Goal: Task Accomplishment & Management: Manage account settings

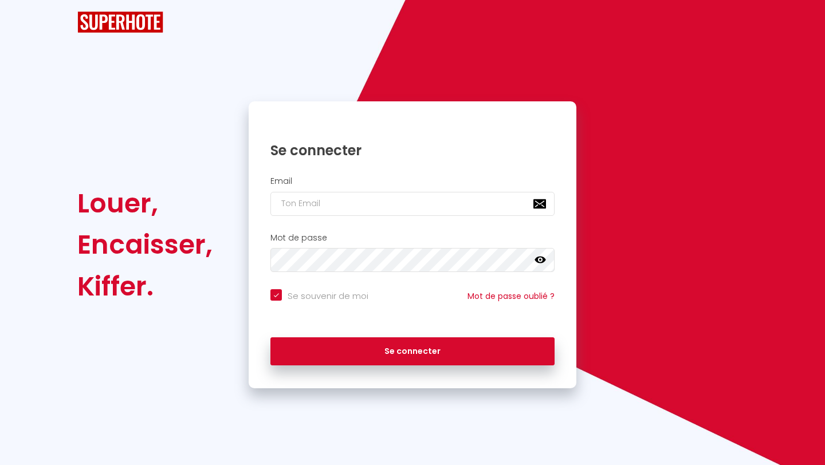
checkbox input "true"
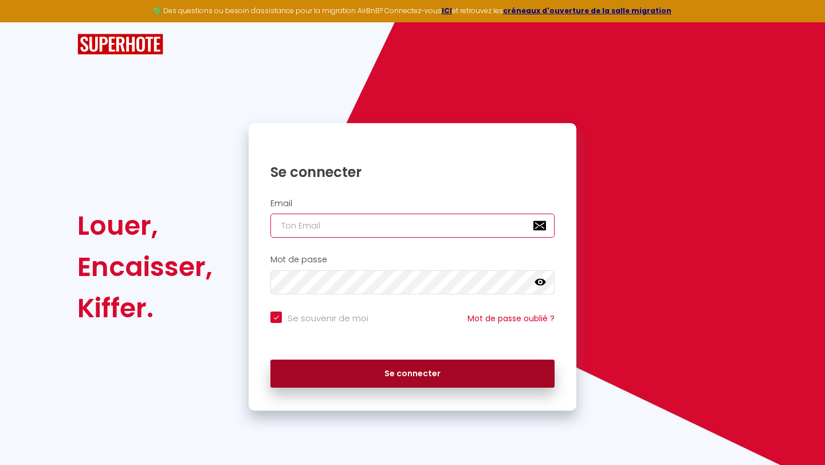
type input "contact@suitesnancea.fr"
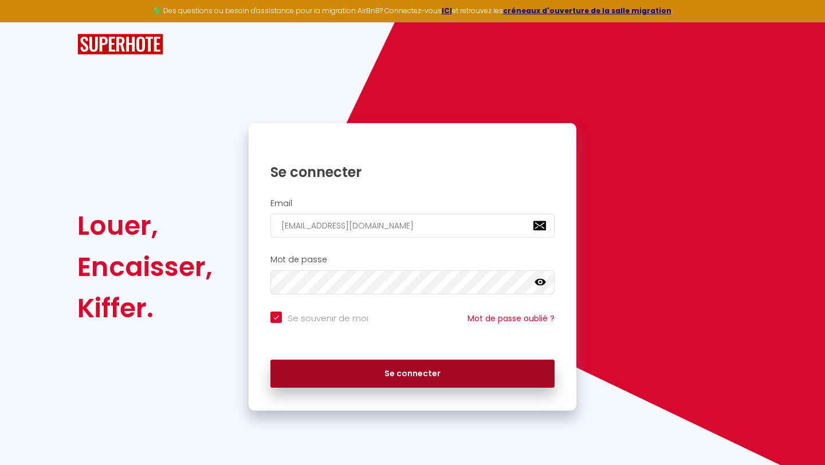
click at [369, 375] on button "Se connecter" at bounding box center [412, 374] width 284 height 29
checkbox input "true"
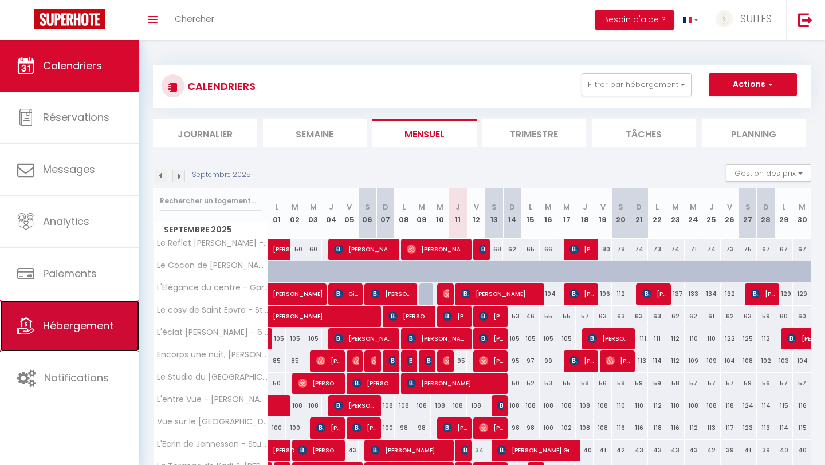
click at [89, 328] on span "Hébergement" at bounding box center [78, 326] width 70 height 14
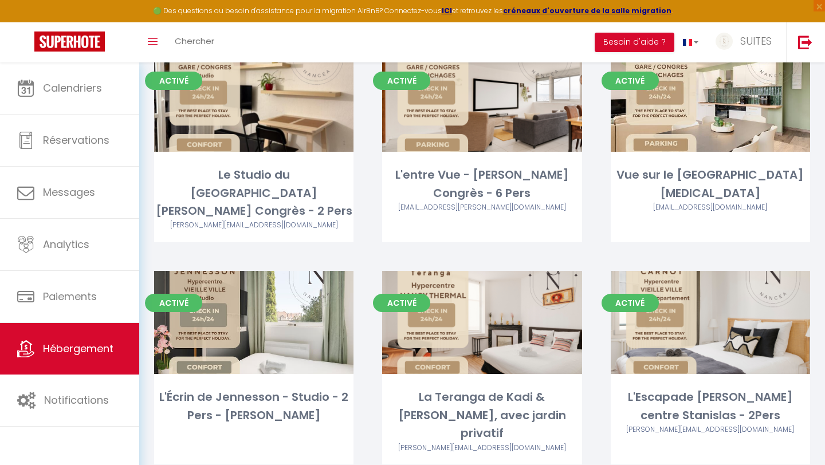
scroll to position [513, 0]
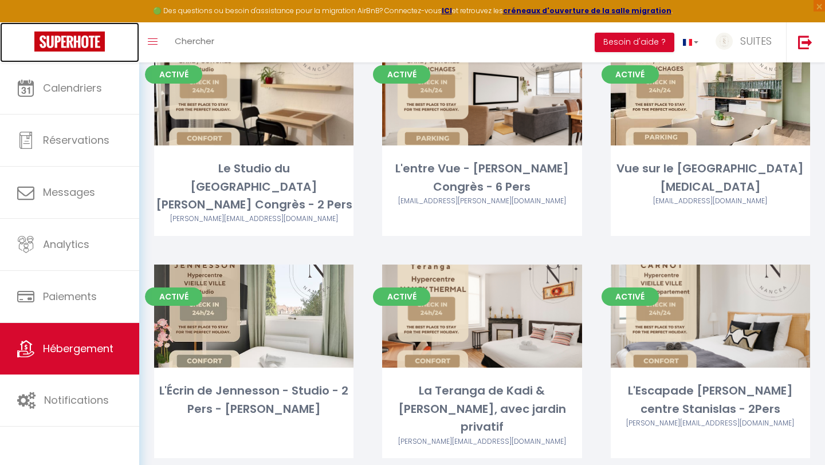
click at [14, 42] on link at bounding box center [69, 42] width 139 height 40
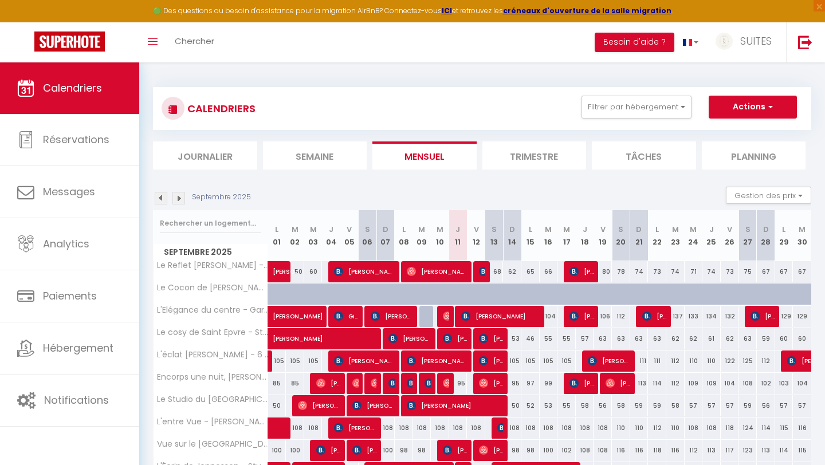
click at [544, 73] on div "CALENDRIERS Filtrer par hébergement Tous Le Reflet de Gambetta - Place Stanisla…" at bounding box center [482, 319] width 686 height 515
click at [269, 76] on div "CALENDRIERS Filtrer par hébergement Tous Le Reflet de Gambetta - Place Stanisla…" at bounding box center [482, 319] width 658 height 487
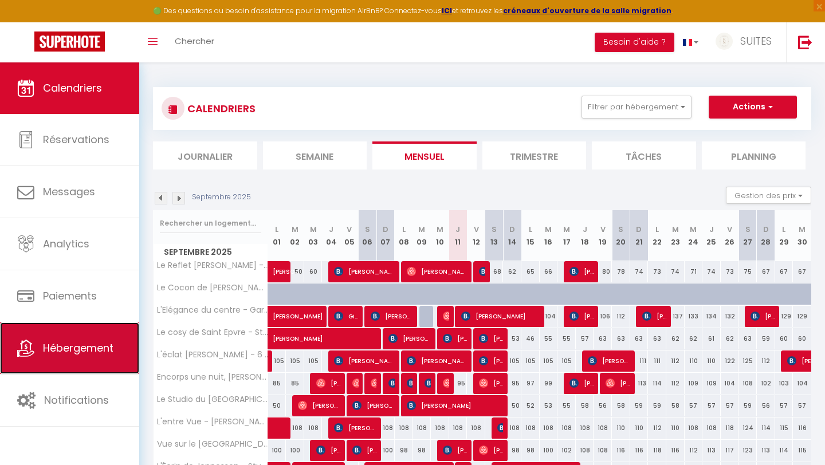
click at [60, 357] on link "Hébergement" at bounding box center [69, 349] width 139 height 52
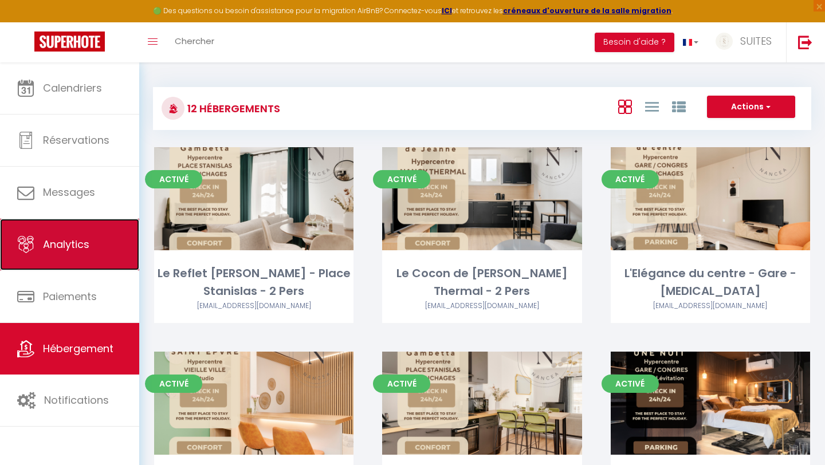
click at [58, 248] on span "Analytics" at bounding box center [66, 244] width 46 height 14
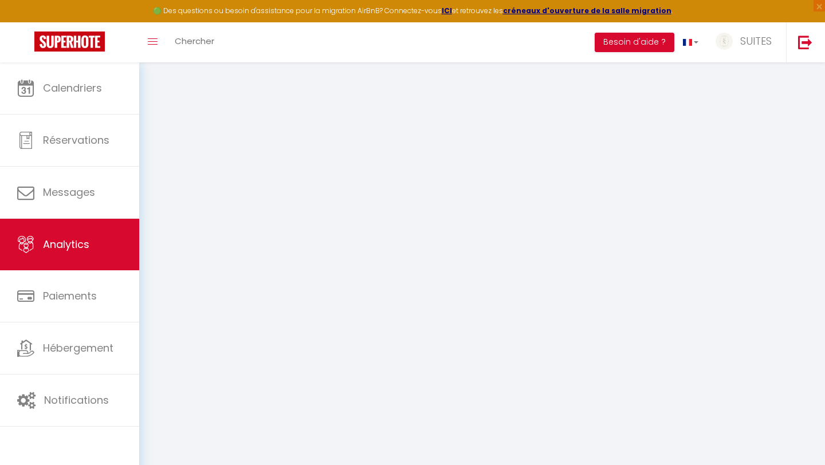
select select "2025"
select select "9"
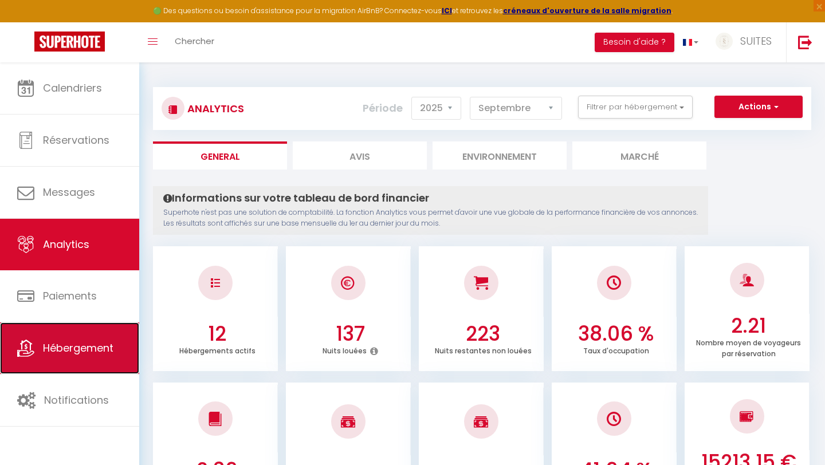
click at [70, 334] on link "Hébergement" at bounding box center [69, 349] width 139 height 52
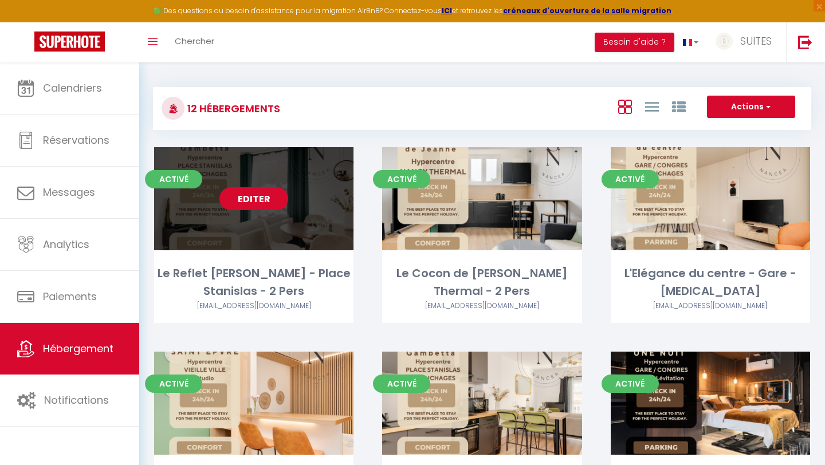
click at [265, 199] on link "Editer" at bounding box center [253, 198] width 69 height 23
select select "3"
select select "2"
select select "1"
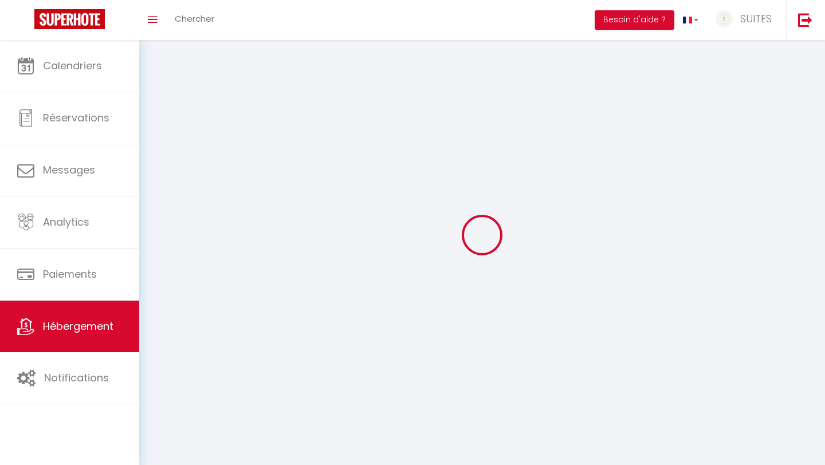
select select
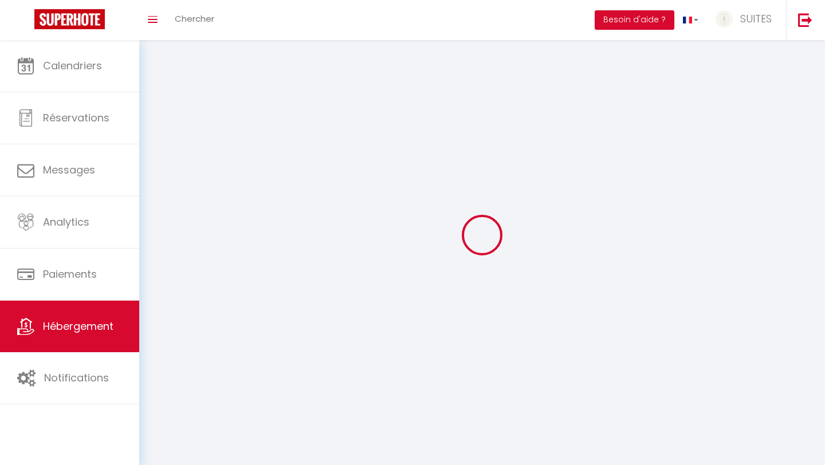
checkbox input "false"
select select
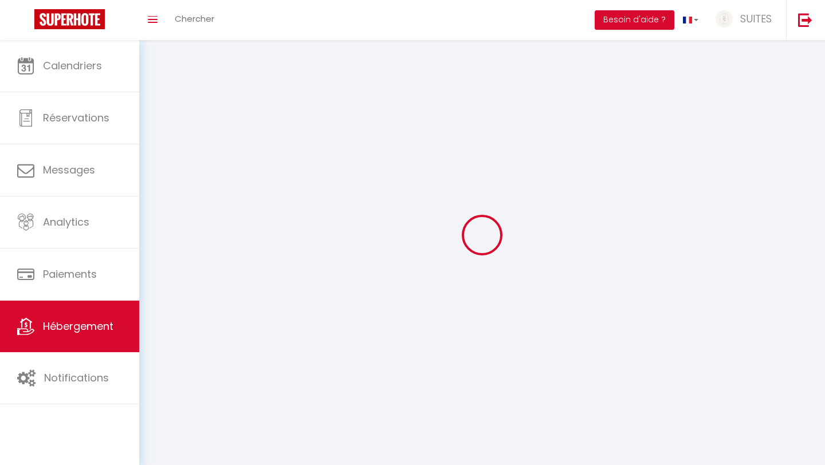
select select
select select "1"
select select
select select "28"
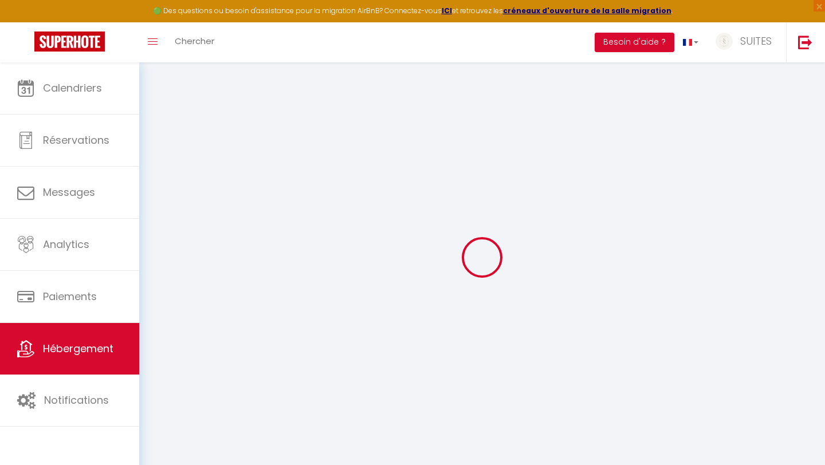
select select
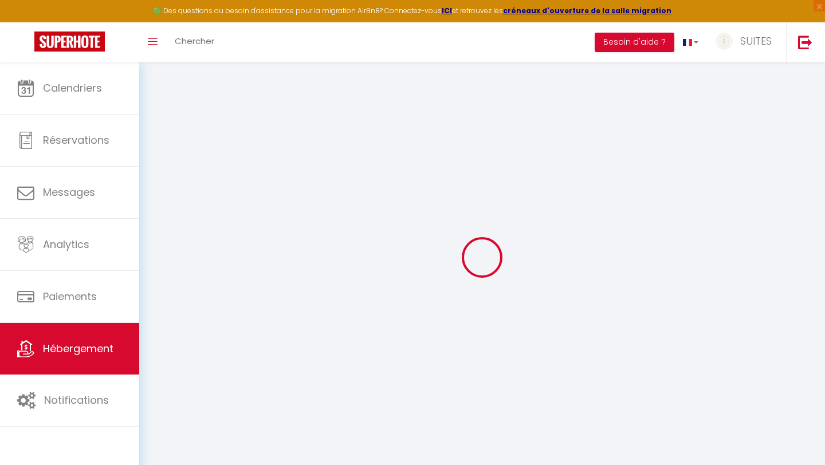
select select
checkbox input "false"
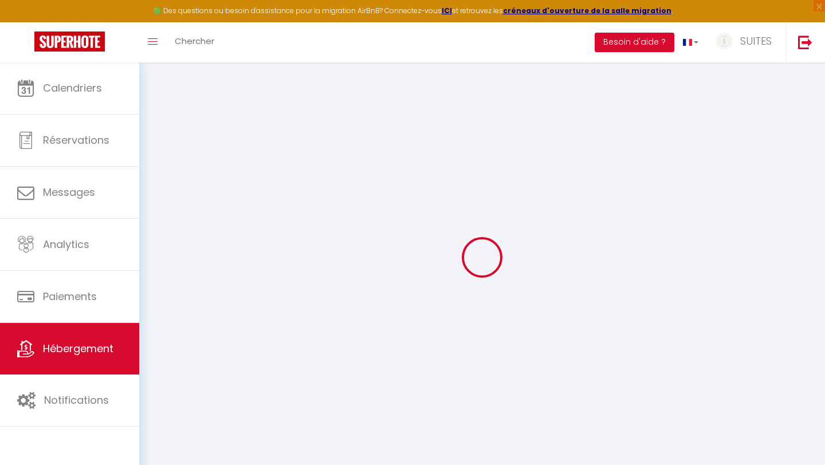
select select
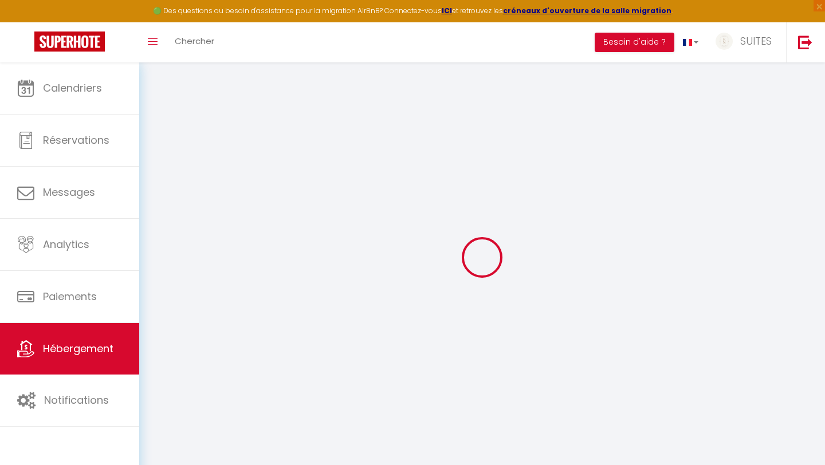
select select
checkbox input "false"
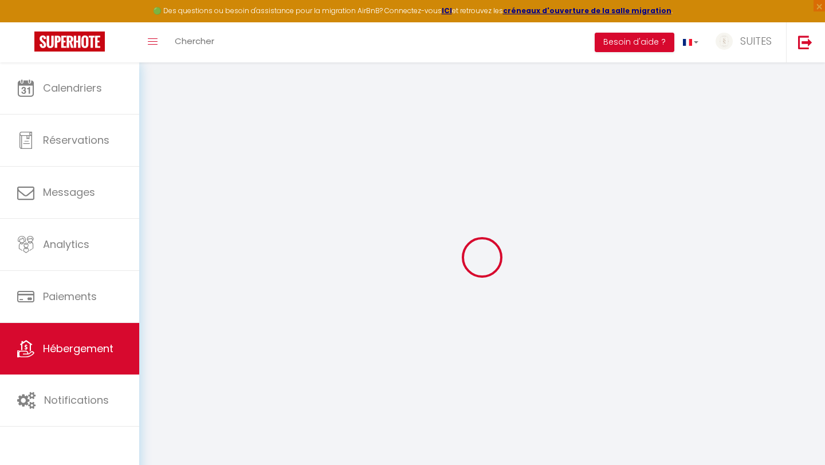
checkbox input "false"
select select
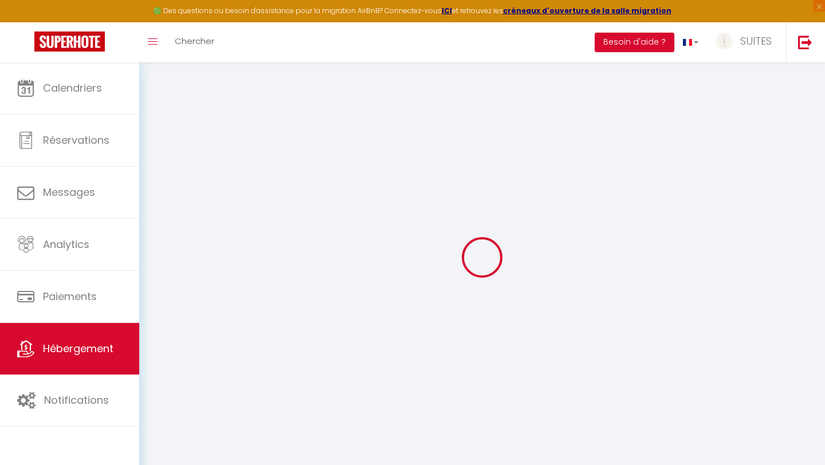
select select
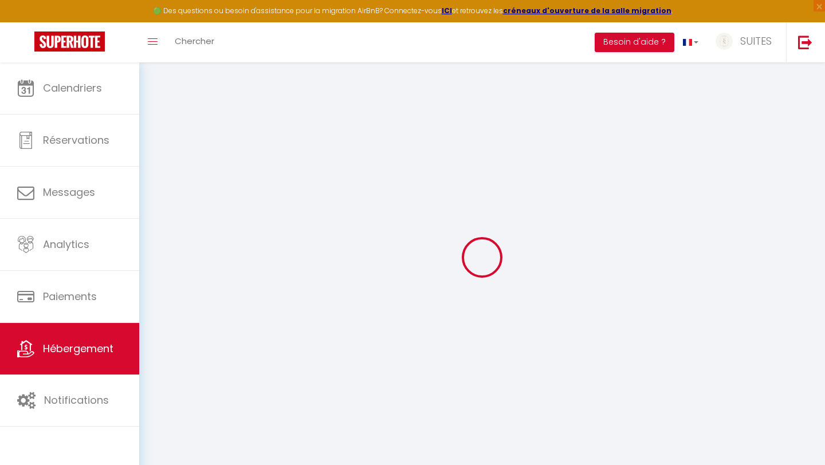
checkbox input "false"
select select
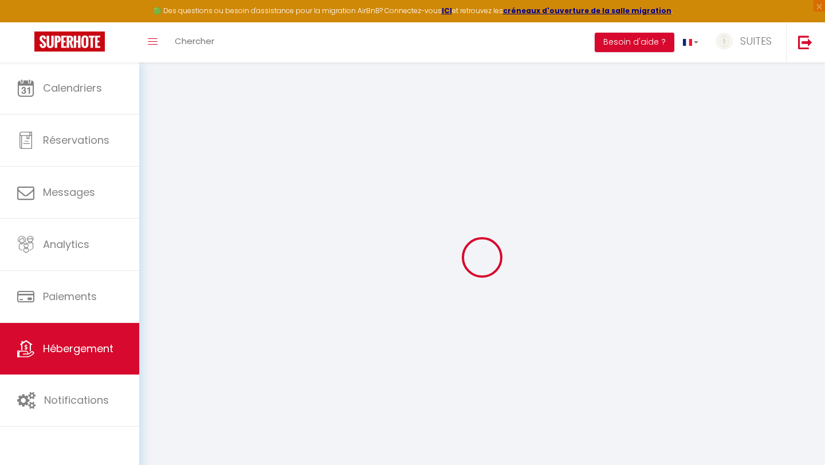
select select
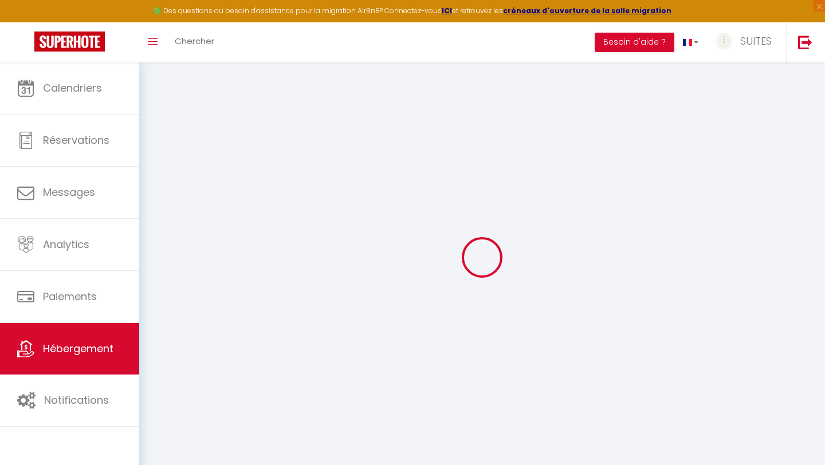
select select
checkbox input "false"
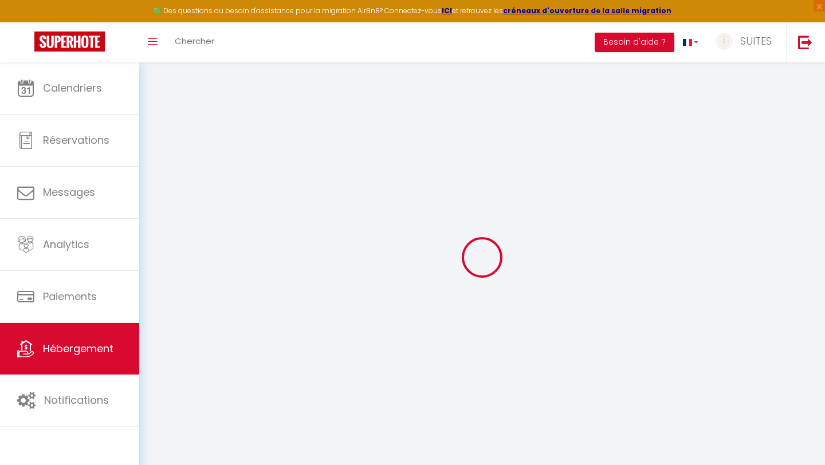
checkbox input "false"
select select
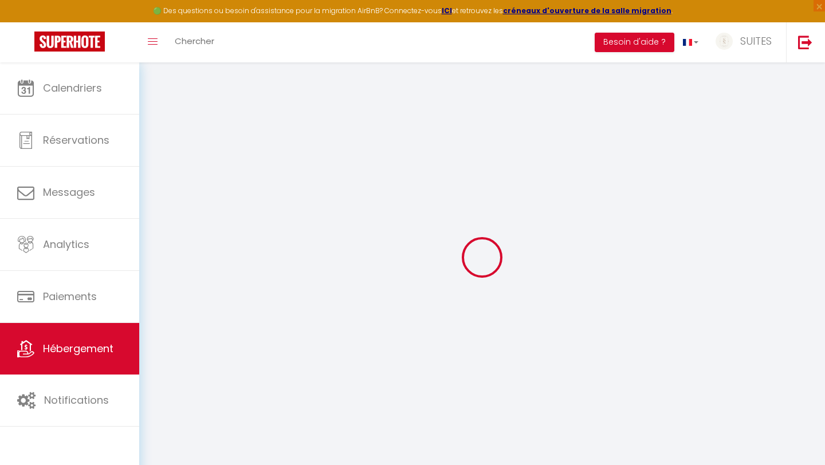
select select
checkbox input "false"
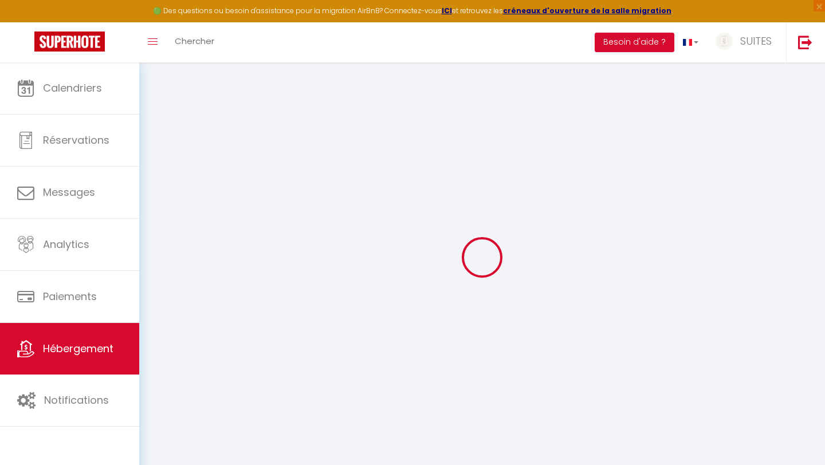
checkbox input "false"
select select
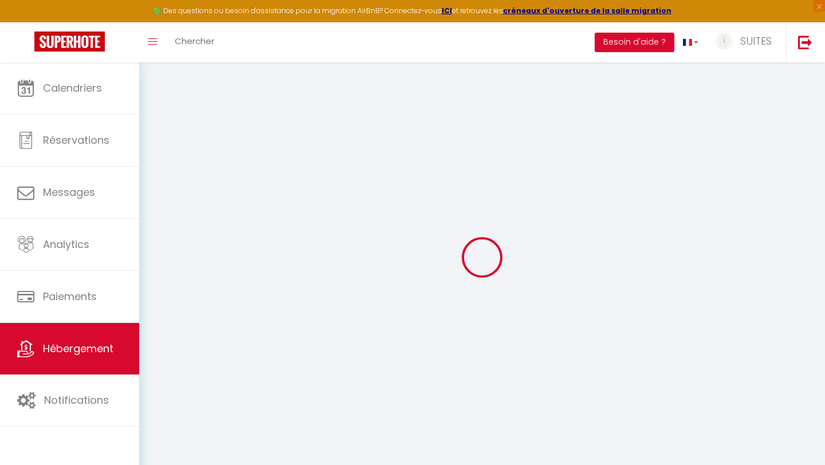
type input "Le Reflet de Gambetta - Place Stanislas - 2 Pers"
type input "Romain"
select select "2"
type input "70"
type input "30"
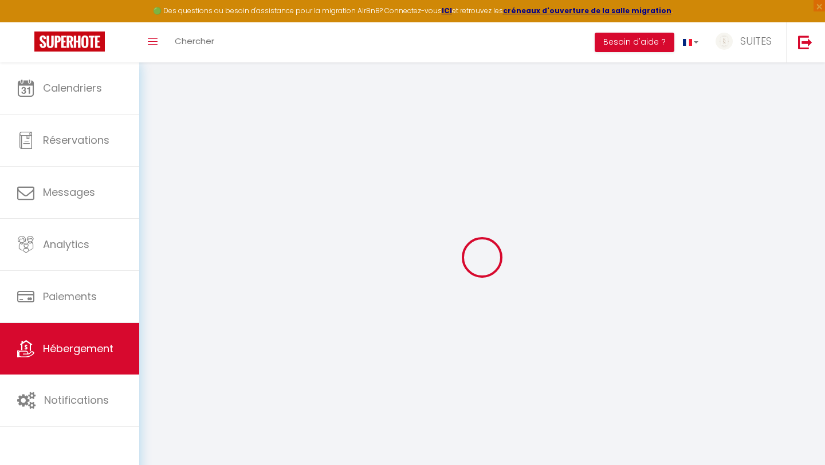
type input "5"
type input "4.3"
type input "300"
select select
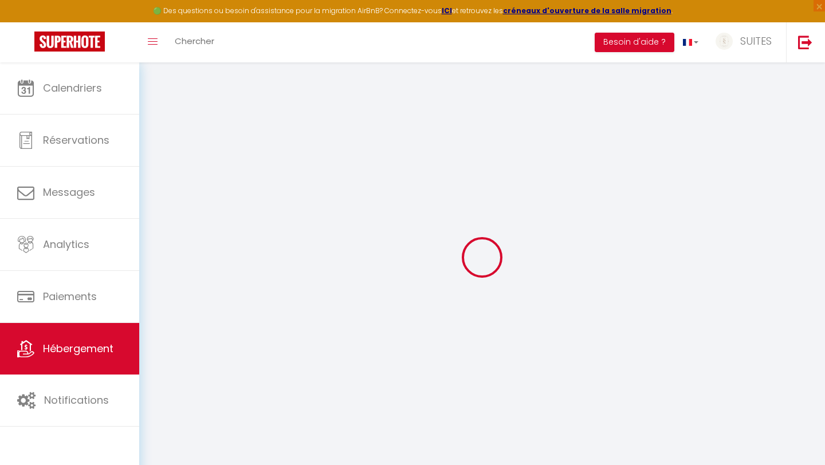
select select
type input "12 rue Gambetta"
type input "54000"
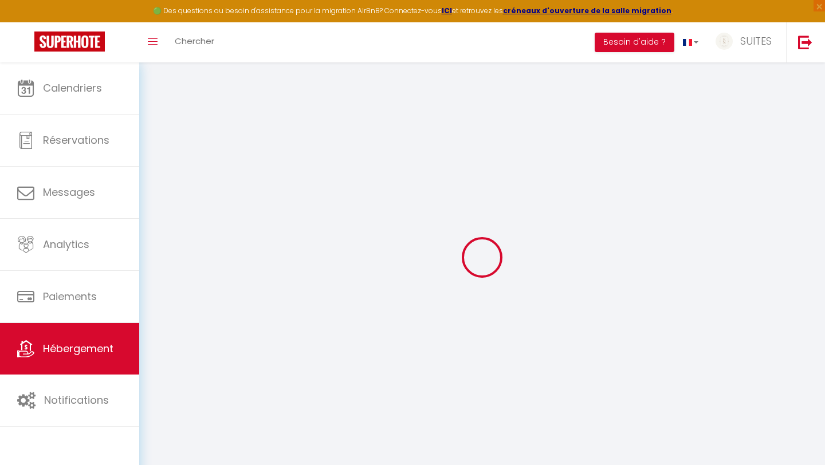
type input "Nancy"
type input "contact@suitesnancea.fr"
select select "5284"
checkbox input "true"
checkbox input "false"
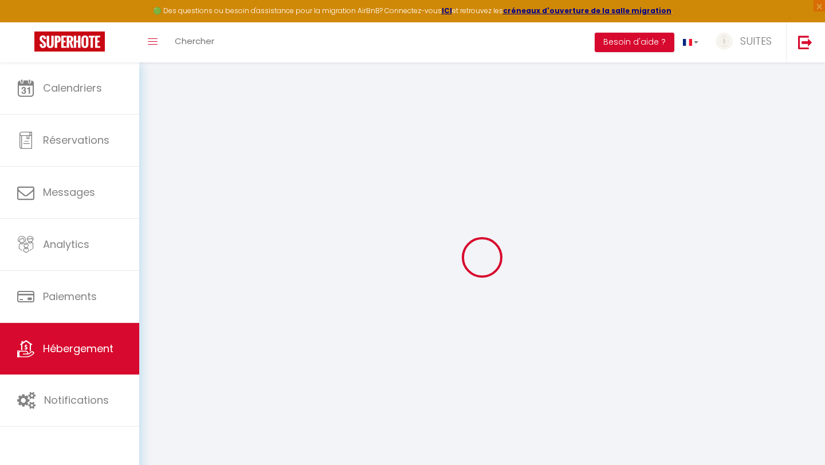
checkbox input "false"
radio input "true"
type input "0"
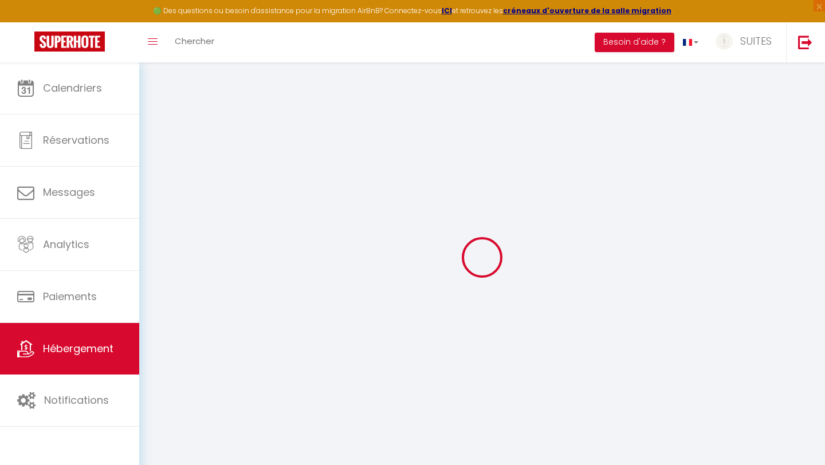
type input "0"
select select
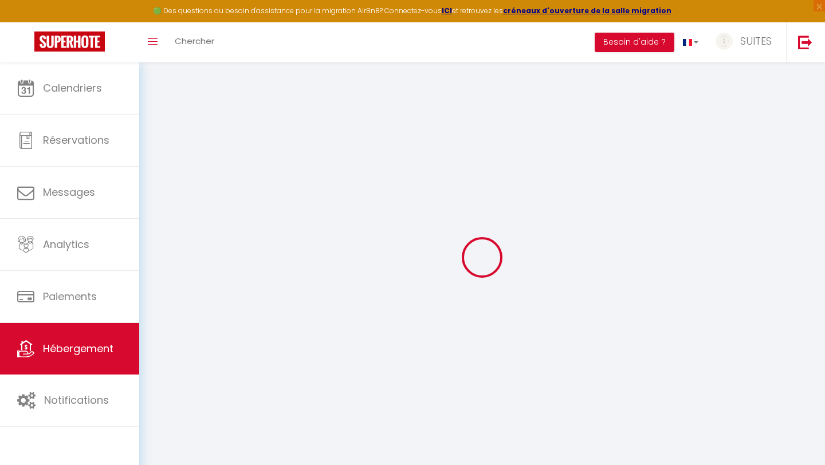
select select
checkbox input "true"
checkbox input "false"
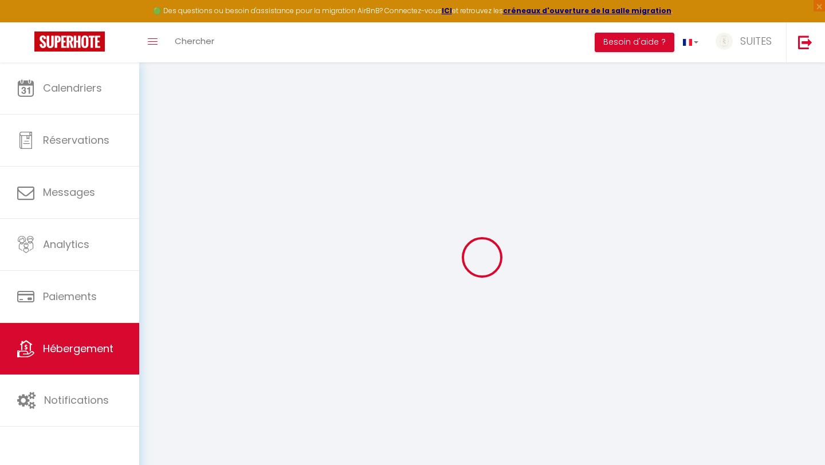
select select
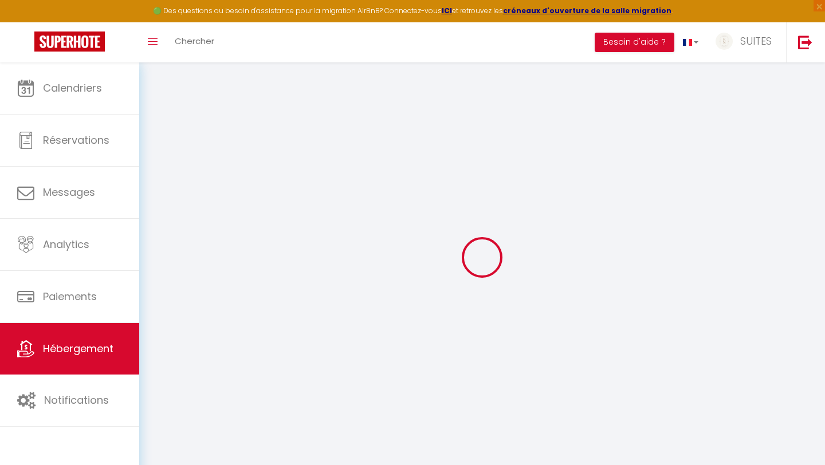
checkbox input "true"
checkbox input "false"
checkbox input "true"
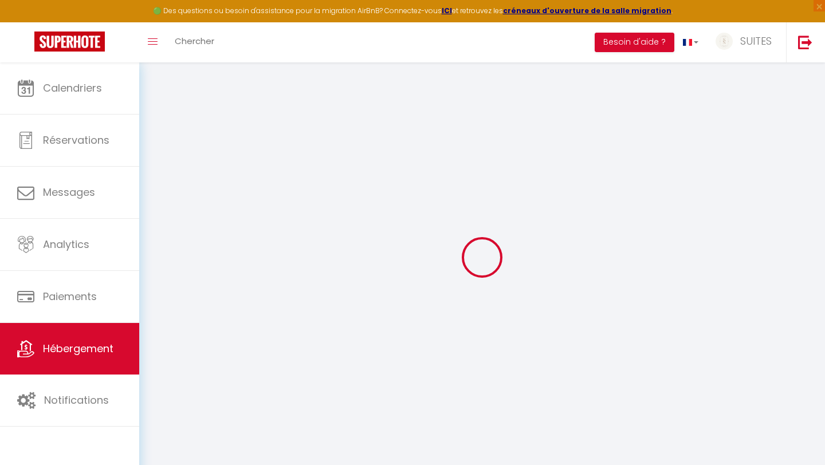
checkbox input "false"
select select
checkbox input "true"
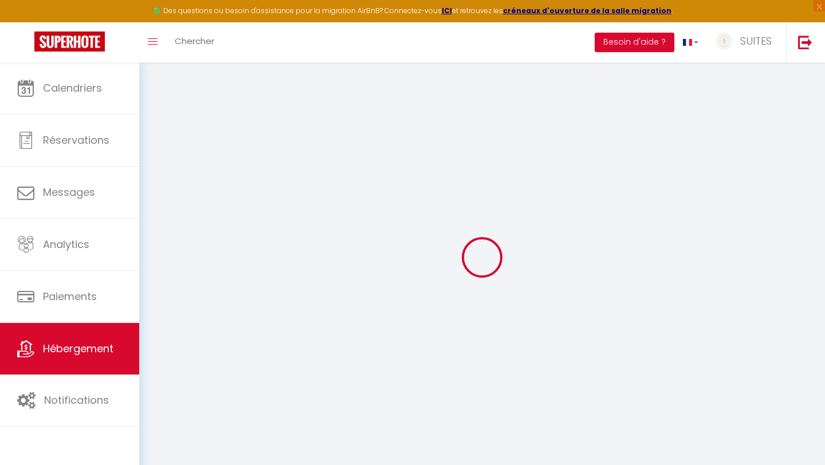
checkbox input "false"
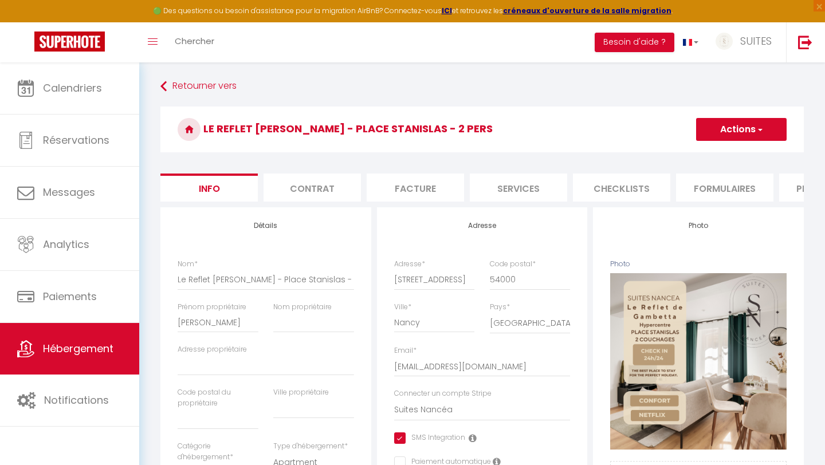
click at [355, 193] on li "Contrat" at bounding box center [312, 188] width 97 height 28
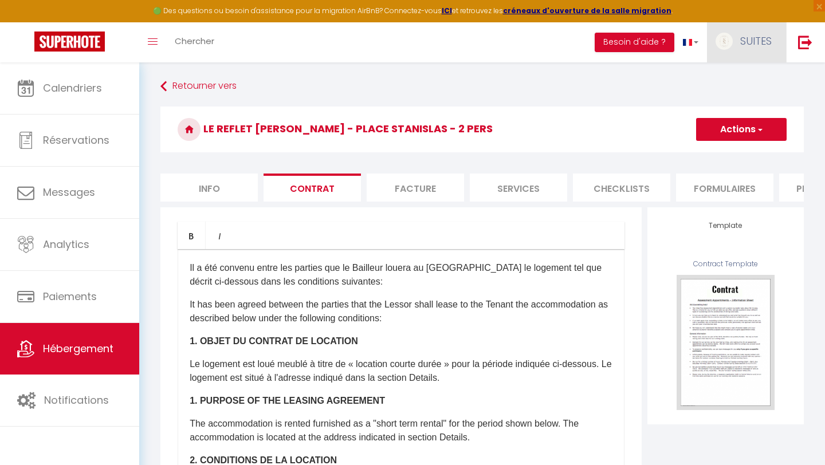
click at [750, 48] on link "SUITES" at bounding box center [746, 42] width 79 height 40
click at [732, 103] on link "Équipe" at bounding box center [740, 100] width 85 height 19
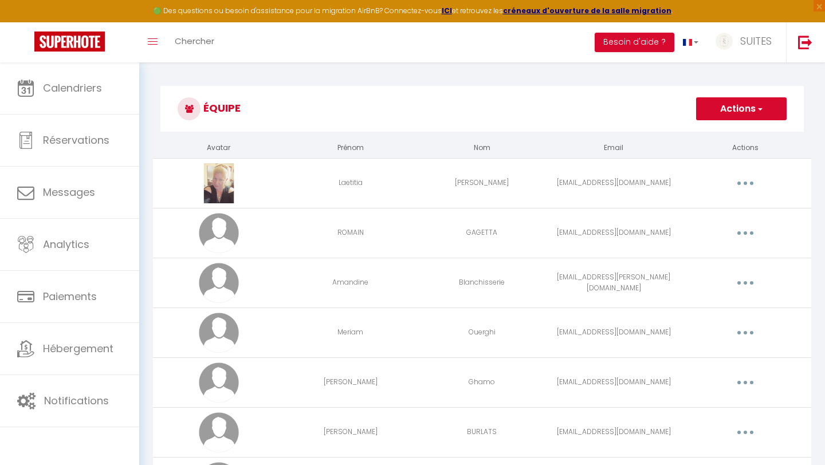
click at [54, 50] on img at bounding box center [69, 42] width 70 height 20
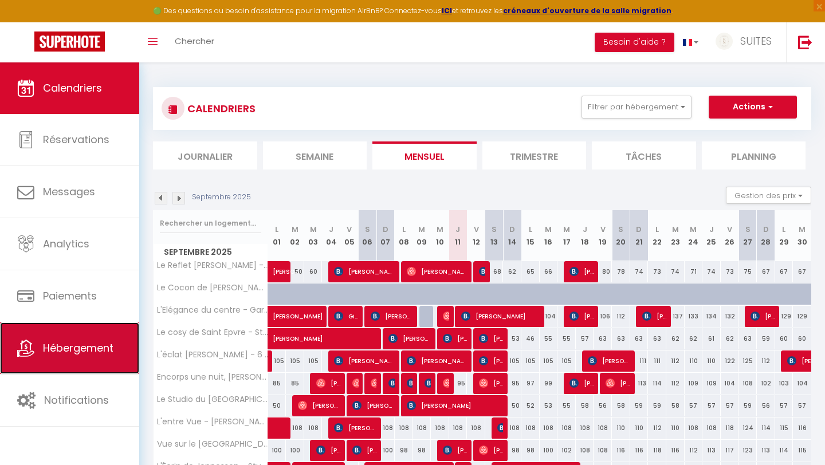
click at [61, 355] on link "Hébergement" at bounding box center [69, 349] width 139 height 52
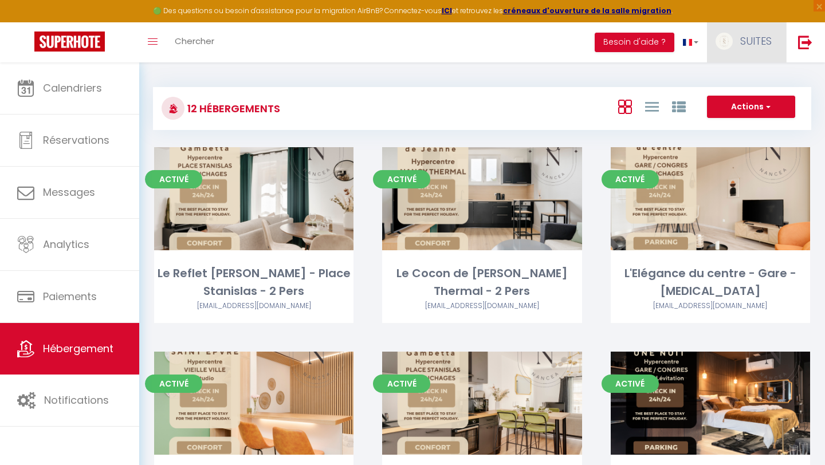
click at [754, 37] on span "SUITES" at bounding box center [756, 41] width 32 height 14
click at [746, 79] on link "Paramètres" at bounding box center [740, 79] width 85 height 19
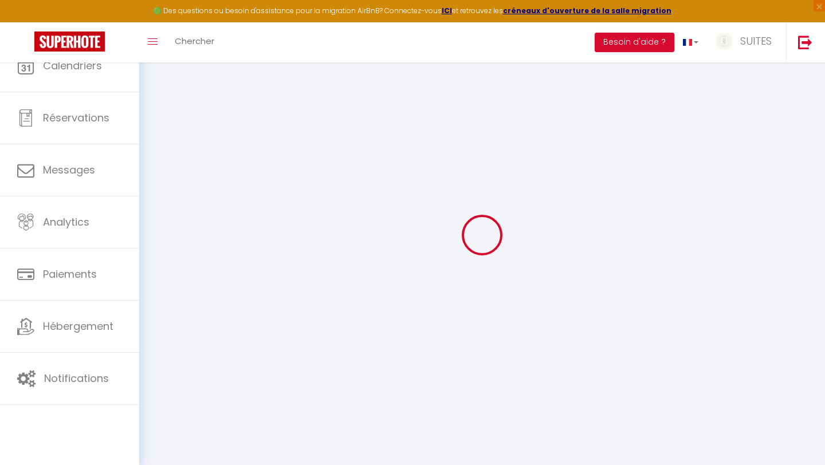
type input "SUITES"
type input "NANCEA"
type input "0650053786"
type input "8 Rue jacquard"
type input "54500"
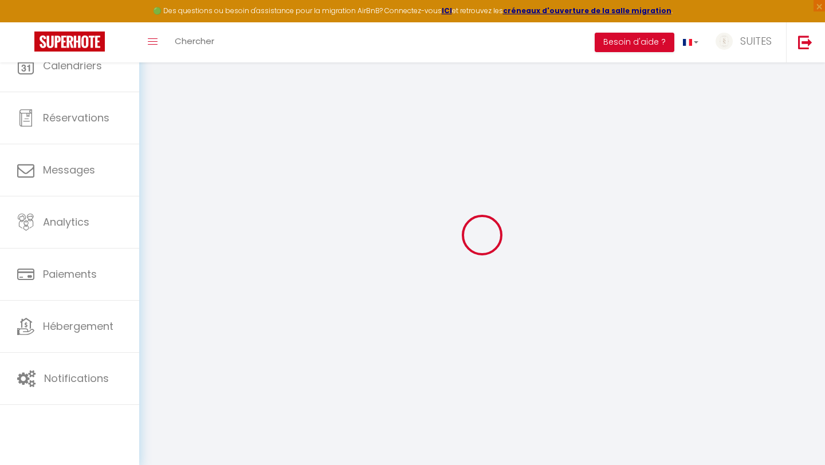
type input "VANDOEUVRE LES NANCY"
select select "28"
type input "WNZivod2ScFHJItFNYiISBzVN"
type input "tR2PtteKVoCsJlddKpDrnNcGV"
select select "fr"
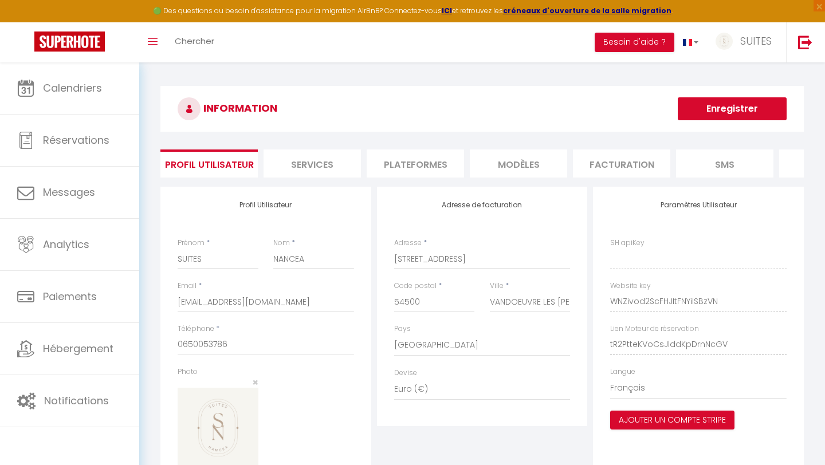
type input "WNZivod2ScFHJItFNYiISBzVN"
type input "tR2PtteKVoCsJlddKpDrnNcGV"
type input "https://app.superhote.com/#/get-available-rentals/tR2PtteKVoCsJlddKpDrnNcGV"
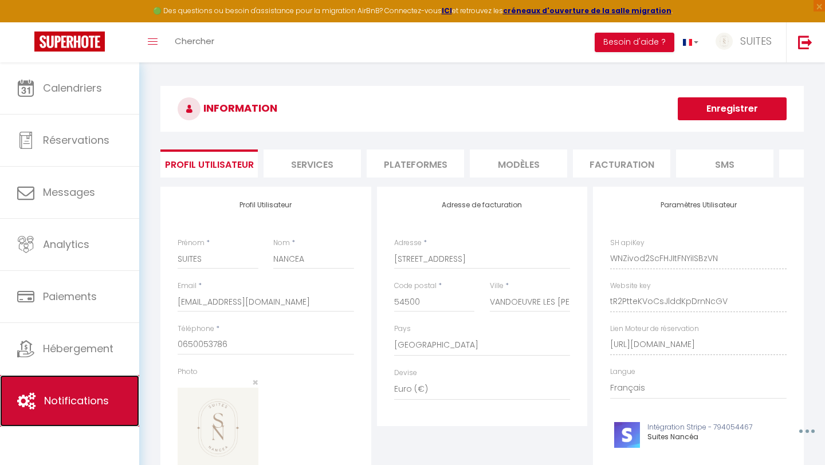
click at [68, 398] on span "Notifications" at bounding box center [76, 401] width 65 height 14
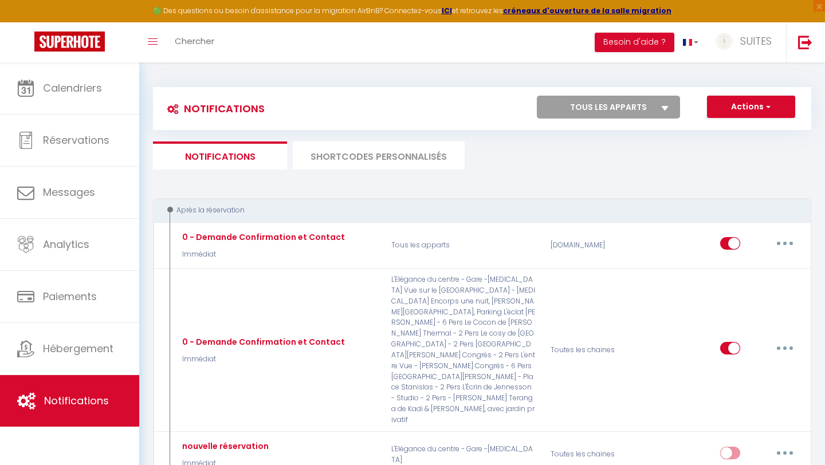
click at [68, 42] on img at bounding box center [69, 42] width 70 height 20
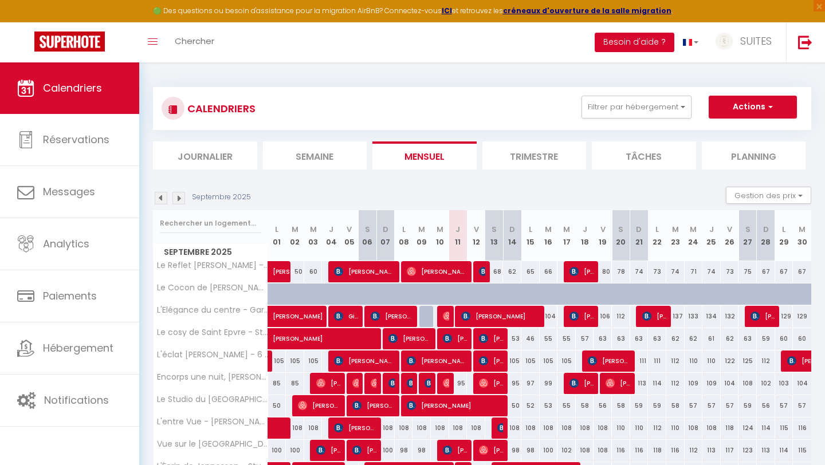
click at [634, 38] on button "Besoin d'aide ?" at bounding box center [635, 42] width 80 height 19
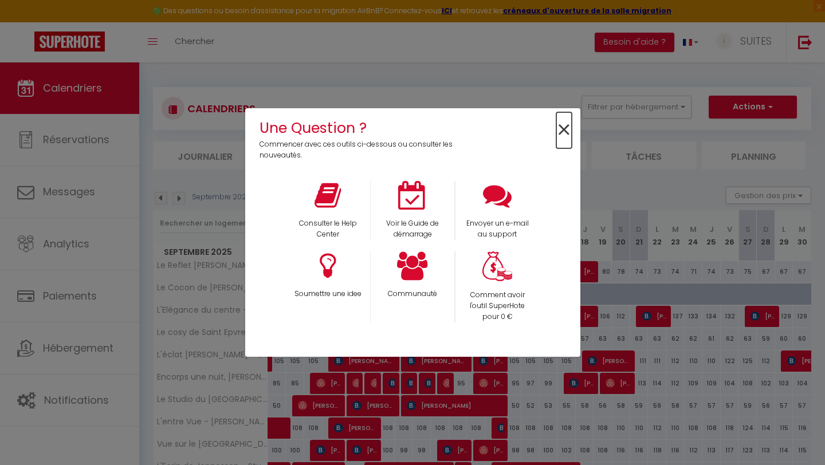
click at [561, 128] on span "×" at bounding box center [563, 130] width 15 height 36
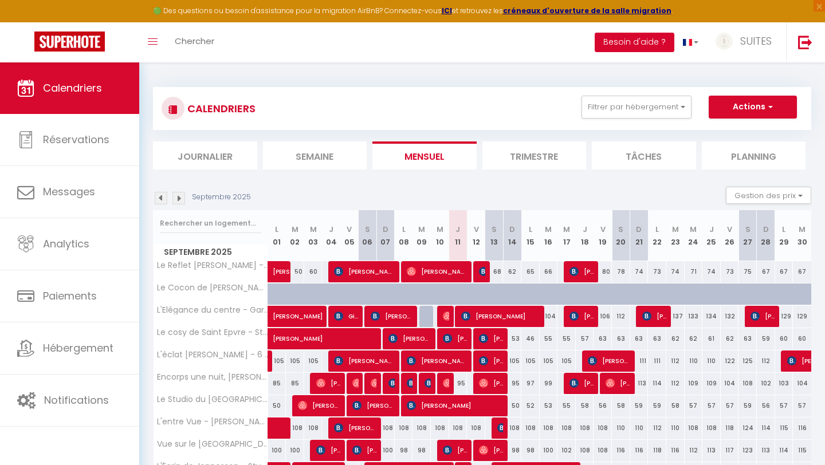
click at [631, 42] on button "Besoin d'aide ?" at bounding box center [635, 42] width 80 height 19
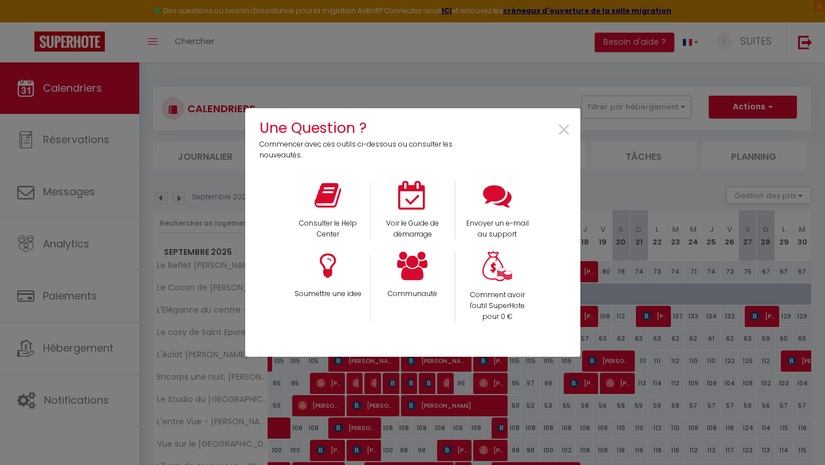
click at [452, 76] on div "Une Question ? Commencer avec ces outils ci-dessous ou consulter les nouveautés…" at bounding box center [412, 232] width 335 height 465
click at [564, 130] on span "×" at bounding box center [563, 130] width 15 height 36
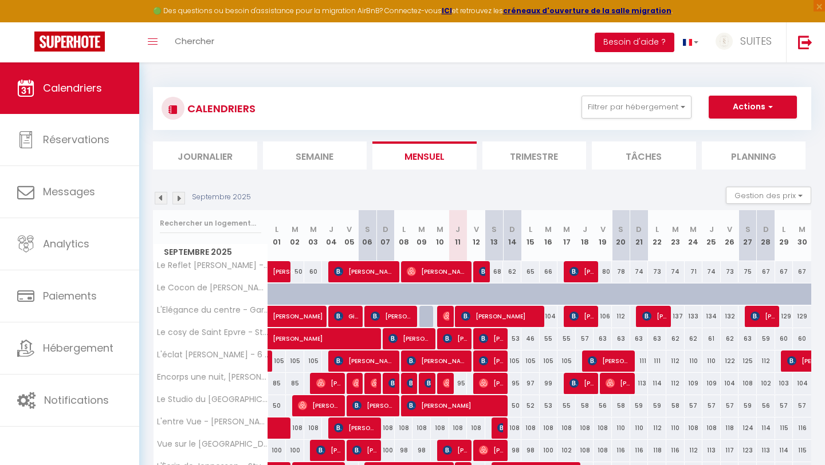
click at [633, 42] on button "Besoin d'aide ?" at bounding box center [635, 42] width 80 height 19
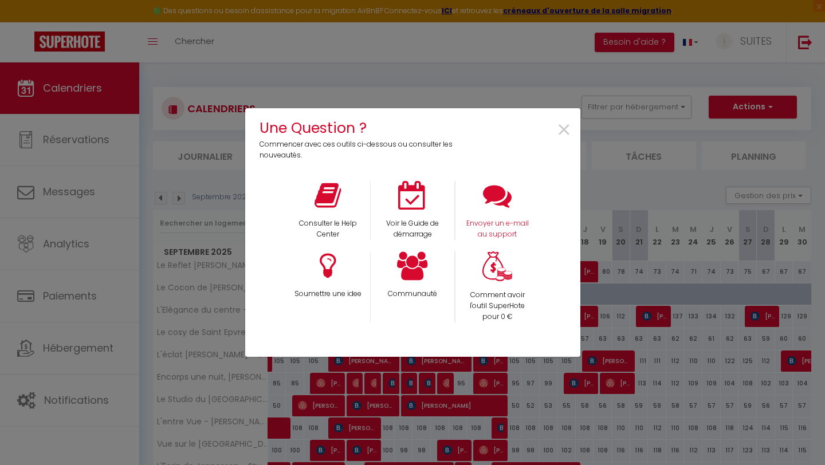
click at [491, 216] on div "Envoyer un e-mail au support" at bounding box center [497, 210] width 85 height 59
click at [496, 209] on icon at bounding box center [497, 195] width 29 height 29
click at [566, 130] on span "×" at bounding box center [563, 130] width 15 height 36
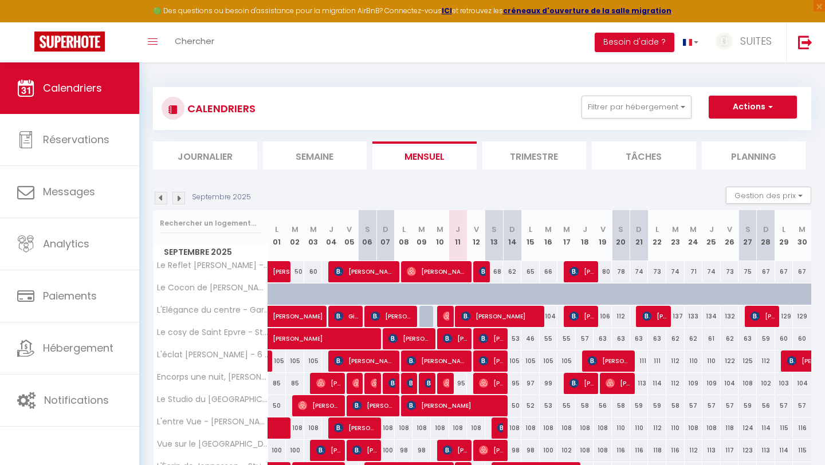
click at [328, 70] on div "CALENDRIERS Filtrer par hébergement Tous Le Reflet de Gambetta - Place Stanisla…" at bounding box center [482, 319] width 686 height 515
click at [821, 7] on span "×" at bounding box center [819, 5] width 11 height 11
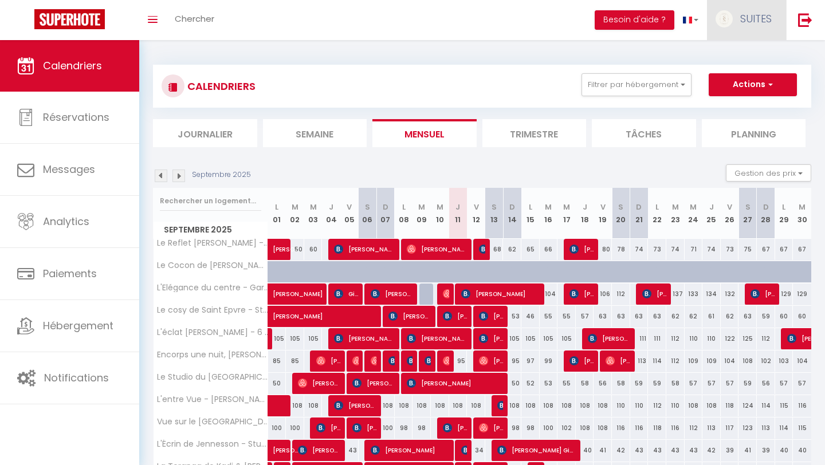
click at [743, 20] on span "SUITES" at bounding box center [756, 18] width 32 height 14
click at [740, 59] on link "Paramètres" at bounding box center [740, 57] width 85 height 19
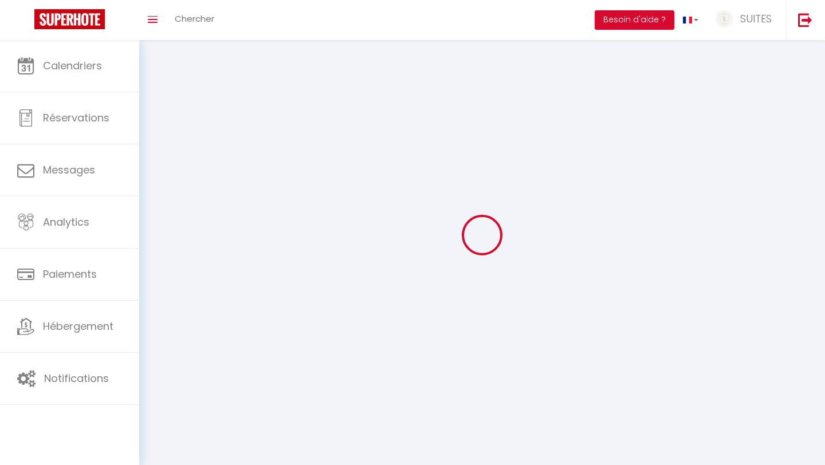
type input "SUITES"
type input "NANCEA"
type input "0650053786"
type input "8 Rue jacquard"
type input "54500"
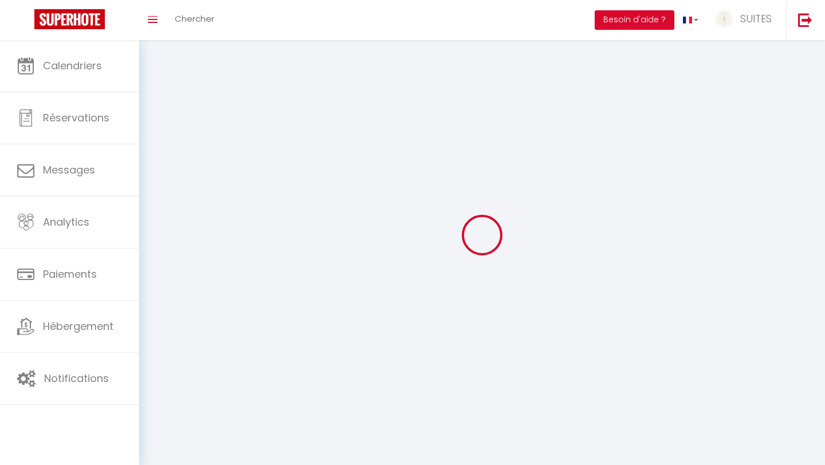
type input "VANDOEUVRE LES NANCY"
type input "WNZivod2ScFHJItFNYiISBzVN"
type input "tR2PtteKVoCsJlddKpDrnNcGV"
select select "28"
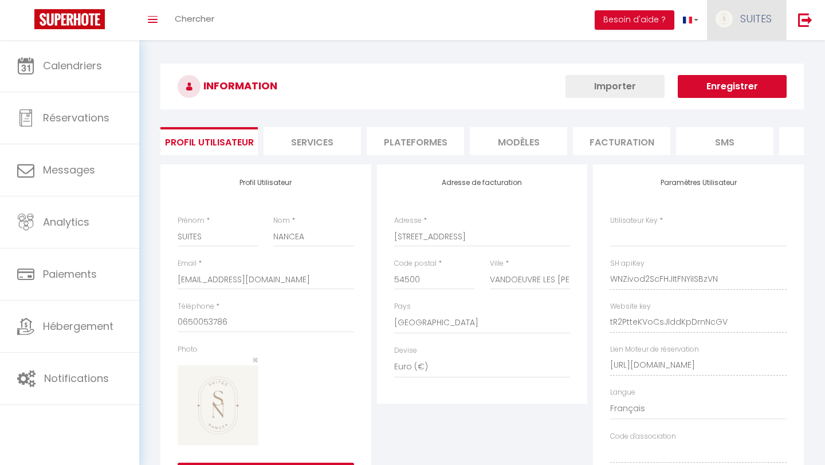
select select "fr"
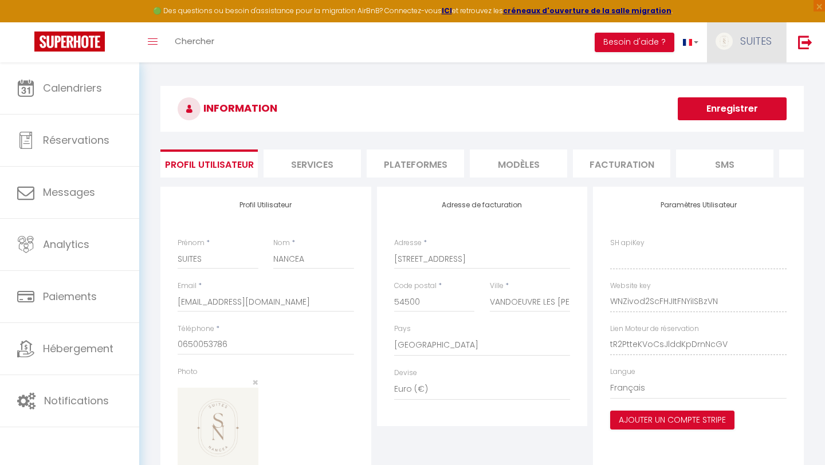
type input "WNZivod2ScFHJItFNYiISBzVN"
type input "tR2PtteKVoCsJlddKpDrnNcGV"
type input "https://app.superhote.com/#/get-available-rentals/tR2PtteKVoCsJlddKpDrnNcGV"
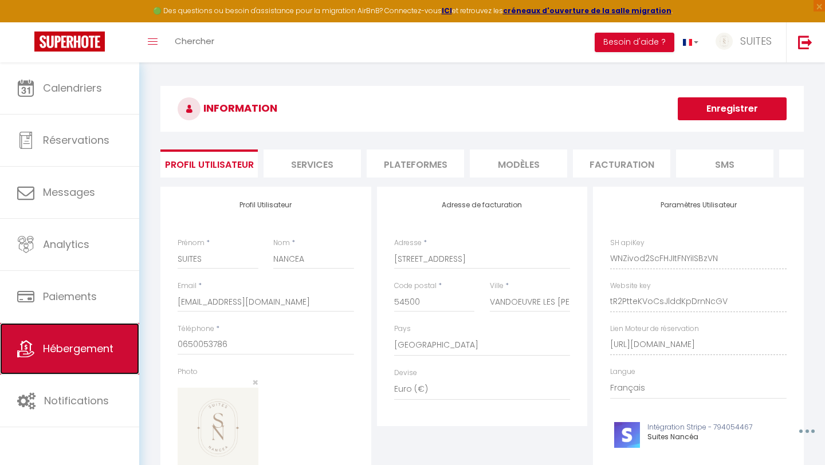
click at [57, 350] on span "Hébergement" at bounding box center [78, 349] width 70 height 14
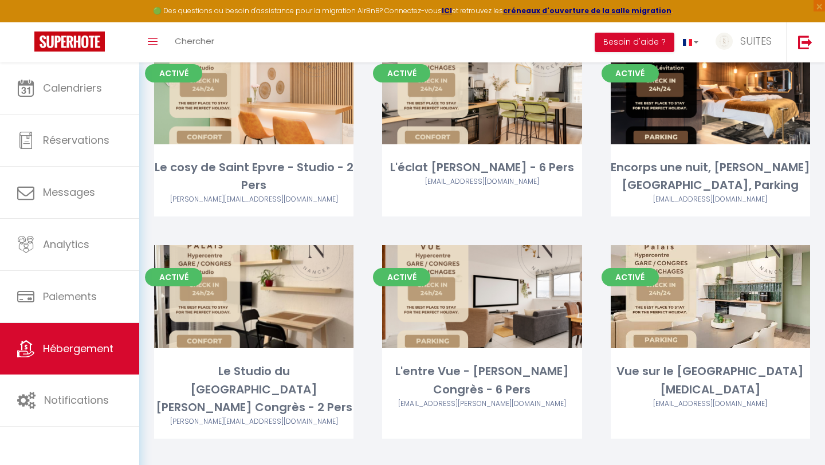
scroll to position [312, 0]
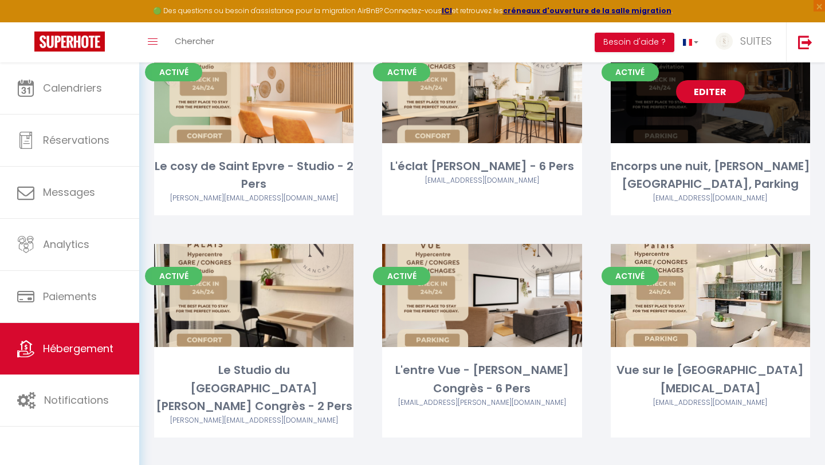
click at [721, 93] on link "Editer" at bounding box center [710, 91] width 69 height 23
select select "3"
select select "2"
select select "1"
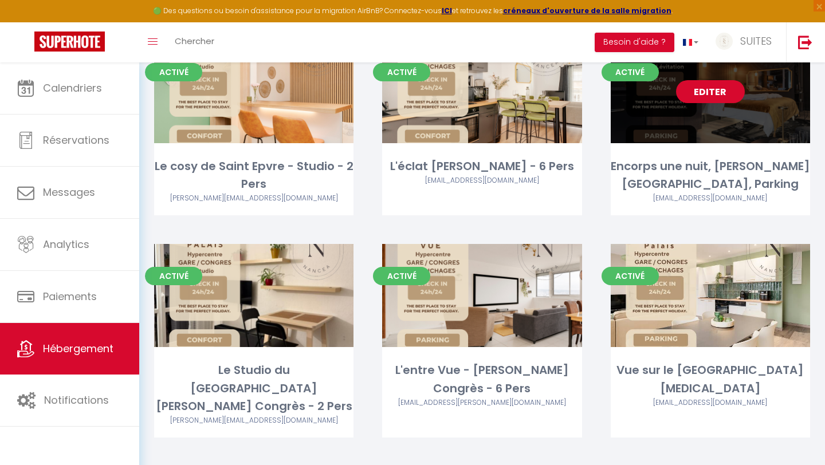
select select
select select "28"
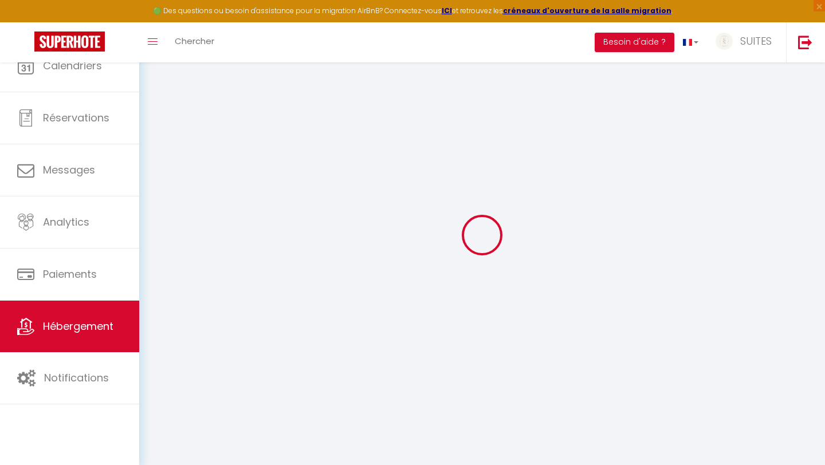
select select
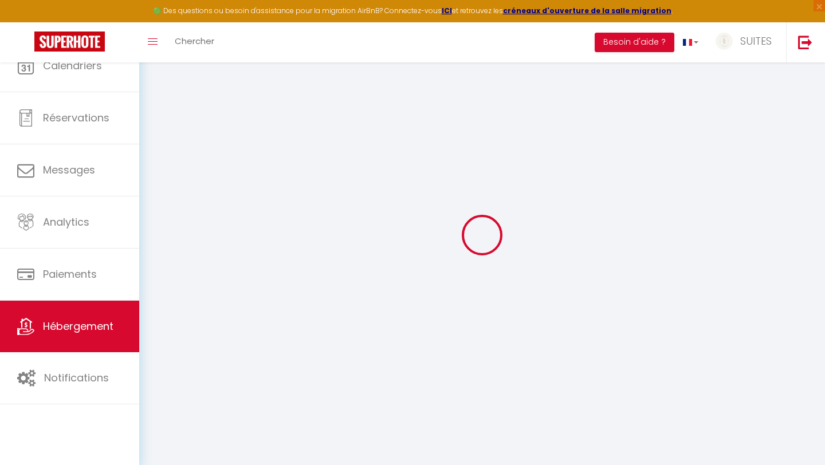
select select
checkbox input "false"
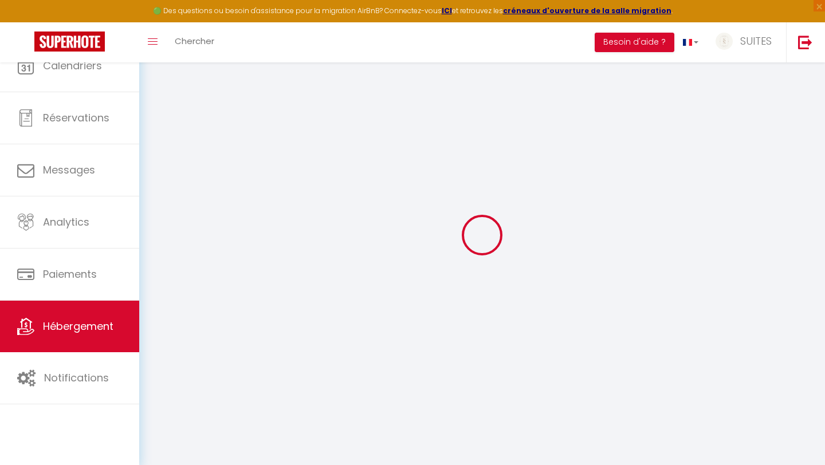
select select
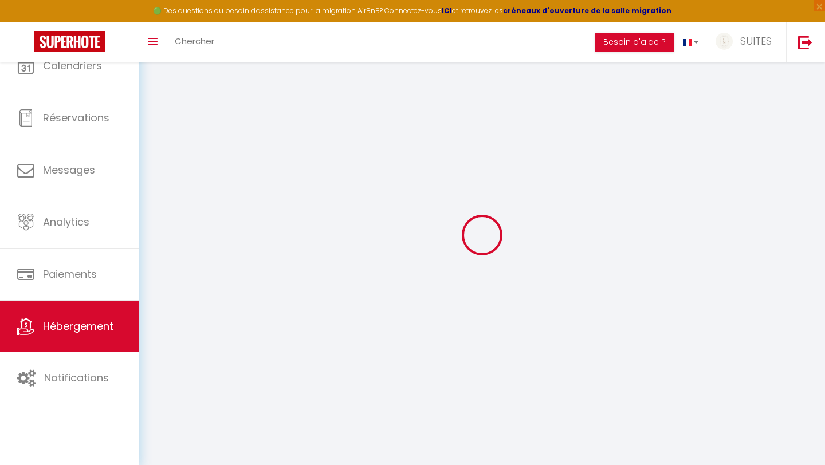
select select
checkbox input "false"
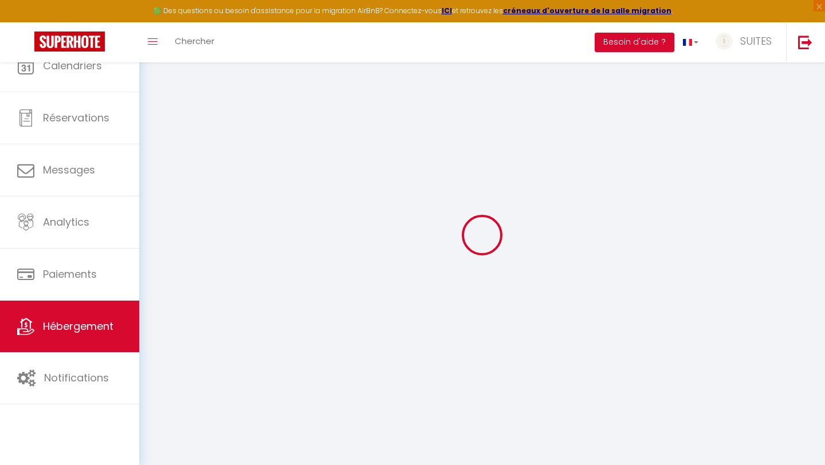
checkbox input "false"
select select
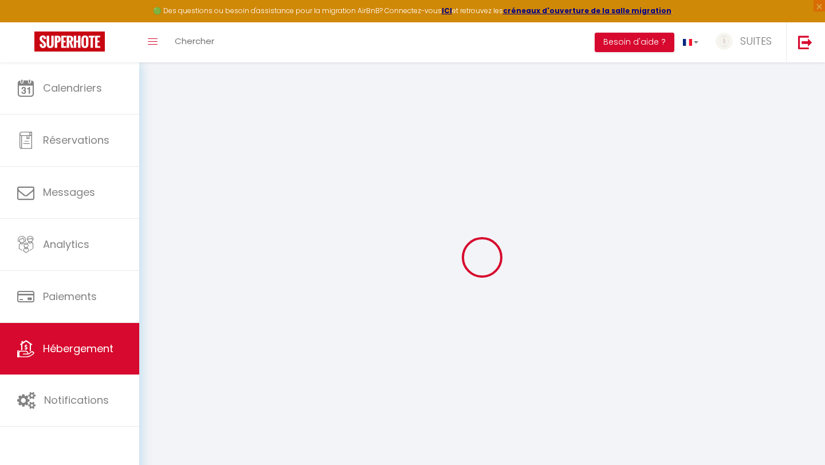
select select
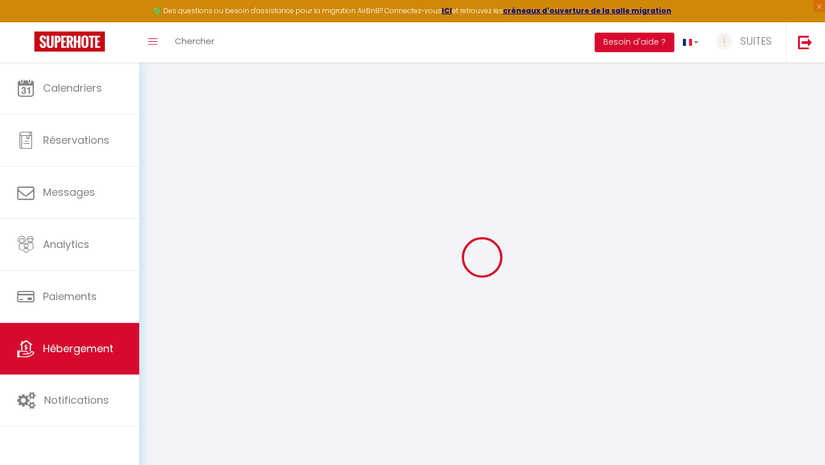
select select
checkbox input "false"
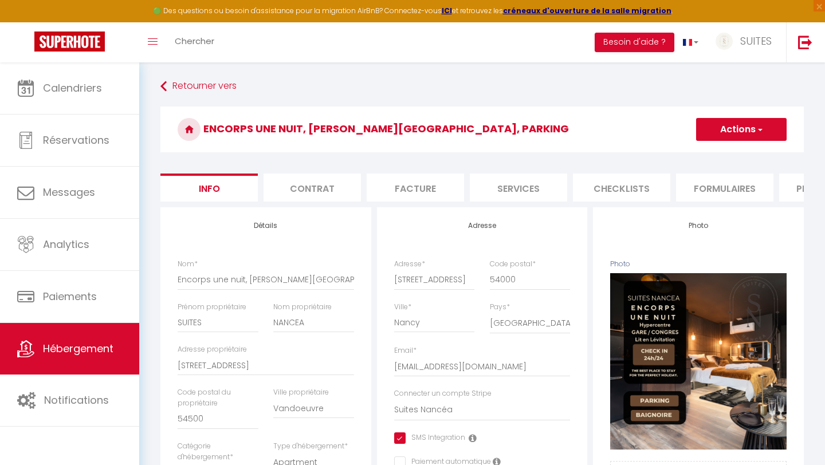
click at [309, 194] on li "Contrat" at bounding box center [312, 188] width 97 height 28
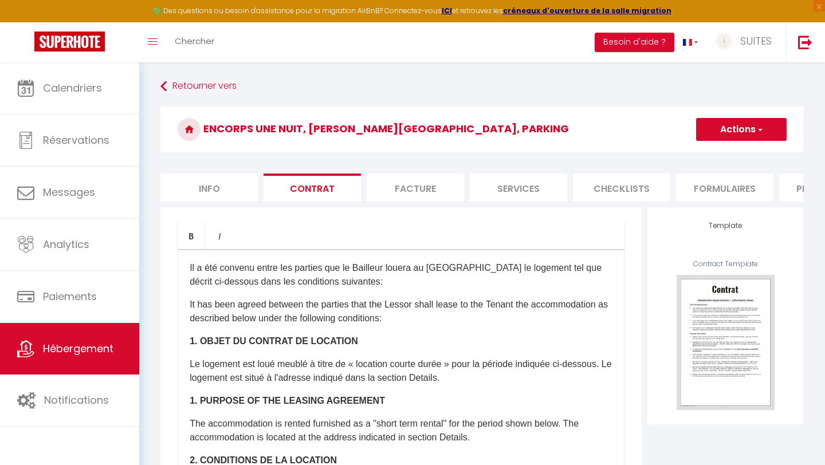
click at [439, 185] on li "Facture" at bounding box center [415, 188] width 97 height 28
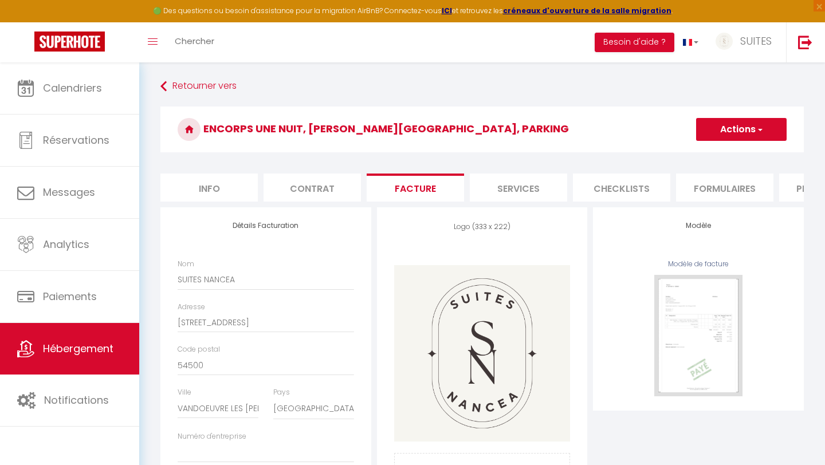
click at [535, 184] on li "Services" at bounding box center [518, 188] width 97 height 28
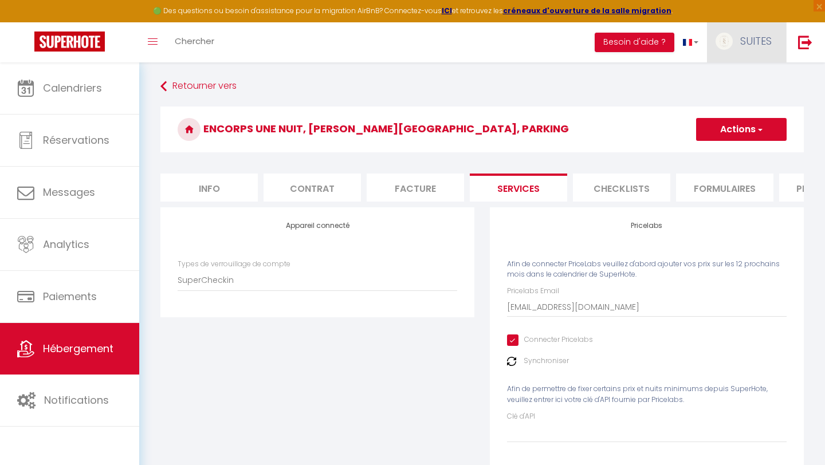
click at [763, 47] on span "SUITES" at bounding box center [756, 41] width 32 height 14
click at [744, 81] on link "Paramètres" at bounding box center [740, 79] width 85 height 19
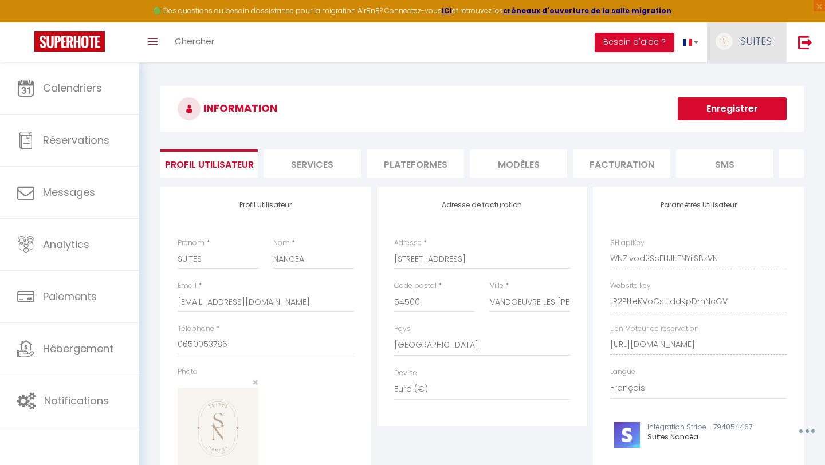
click at [747, 46] on span "SUITES" at bounding box center [756, 41] width 32 height 14
click at [738, 103] on link "Équipe" at bounding box center [740, 100] width 85 height 19
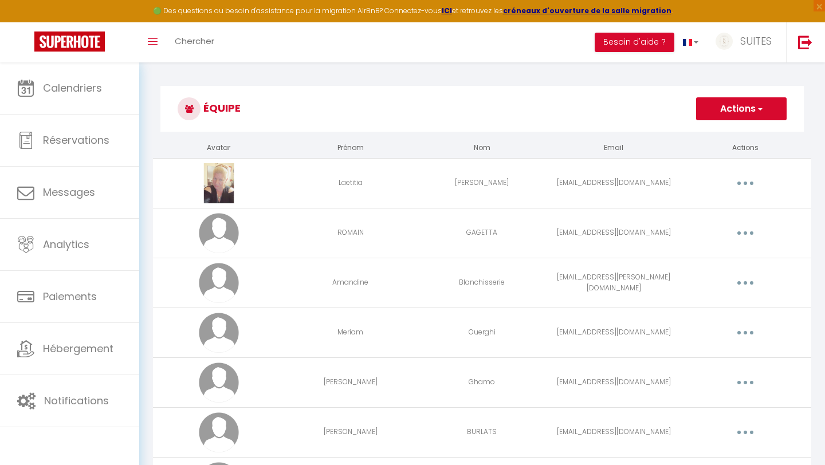
click at [748, 184] on button "button" at bounding box center [745, 183] width 32 height 18
click at [691, 207] on link "Editer" at bounding box center [715, 209] width 85 height 19
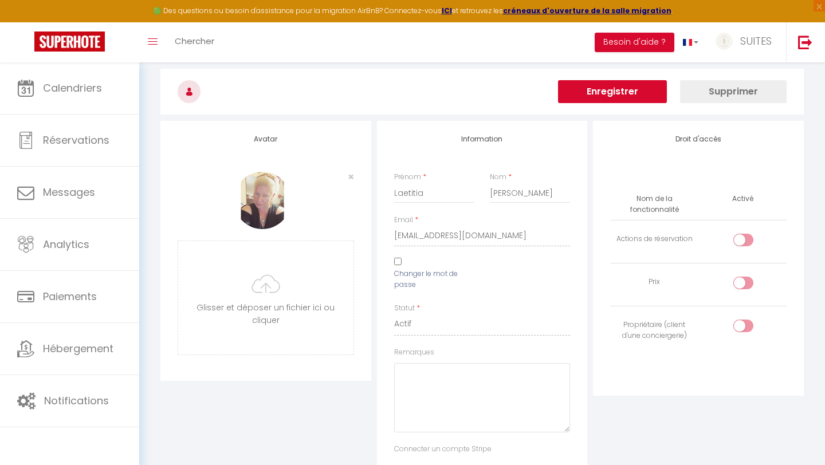
scroll to position [36, 0]
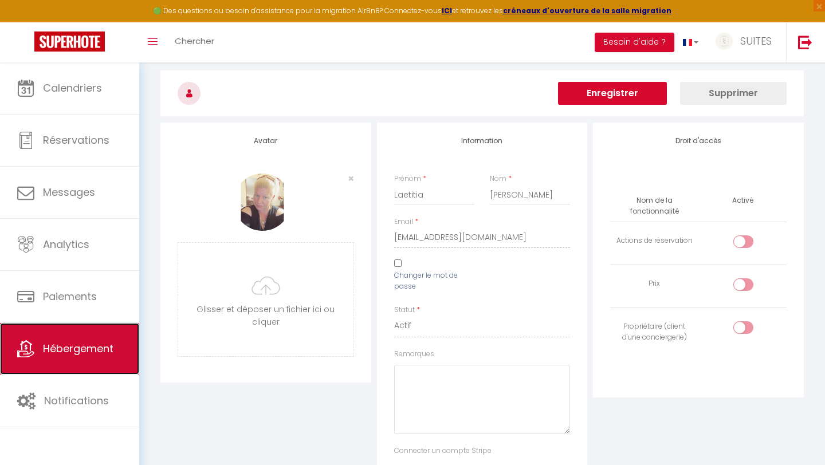
click at [48, 353] on span "Hébergement" at bounding box center [78, 349] width 70 height 14
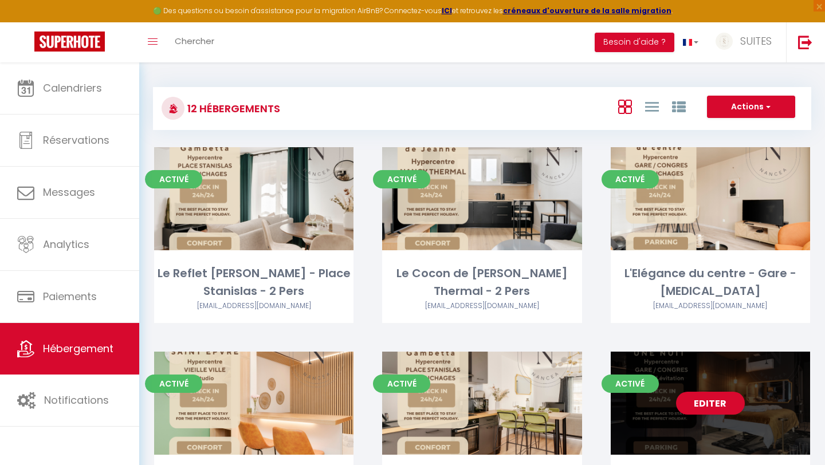
click at [699, 389] on div "Editer" at bounding box center [710, 403] width 199 height 103
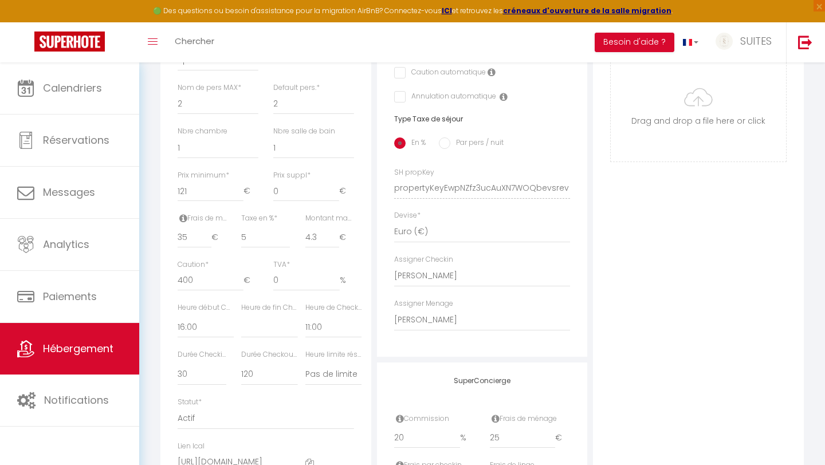
scroll to position [413, 0]
click at [775, 258] on div "Photo Photo Supprimer Drag and drop a file here or click Ooops, something wrong…" at bounding box center [698, 180] width 211 height 773
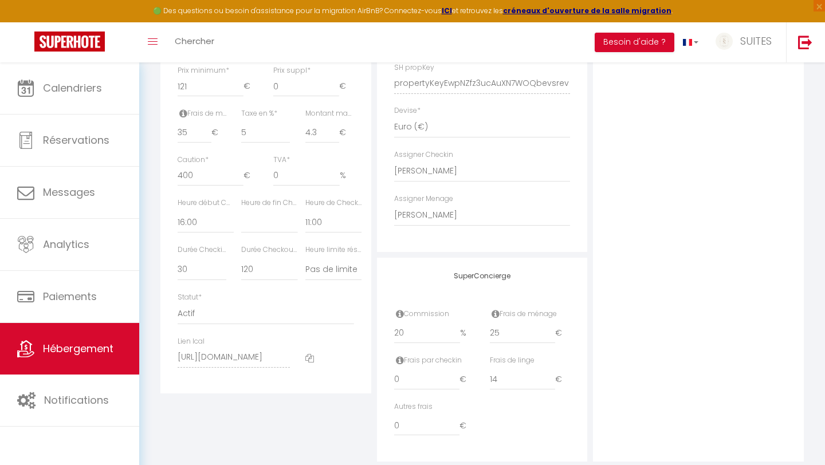
scroll to position [544, 0]
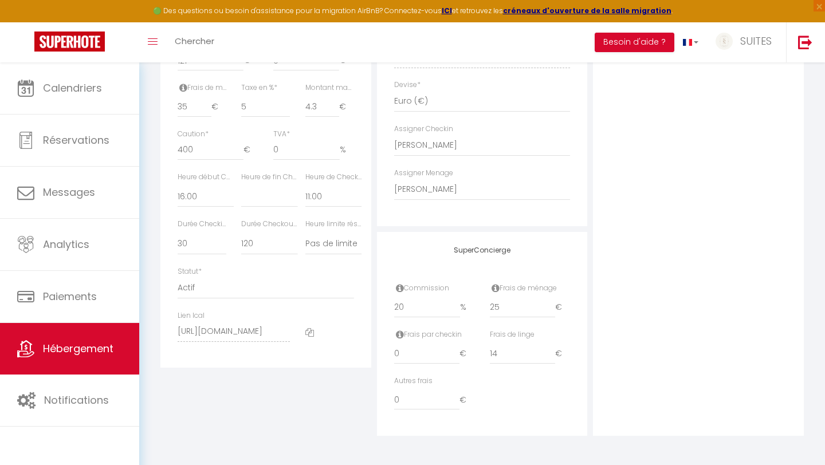
click at [713, 166] on div "Photo Photo Supprimer Drag and drop a file here or click Ooops, something wrong…" at bounding box center [698, 49] width 211 height 773
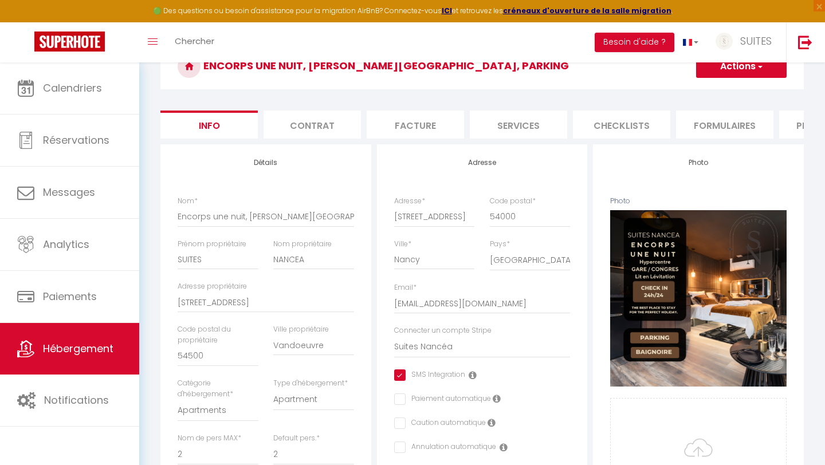
scroll to position [0, 0]
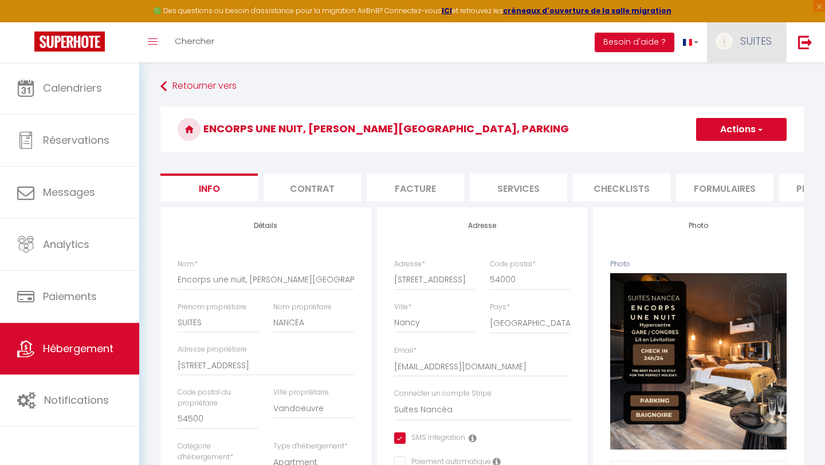
click at [752, 48] on link "SUITES" at bounding box center [746, 42] width 79 height 40
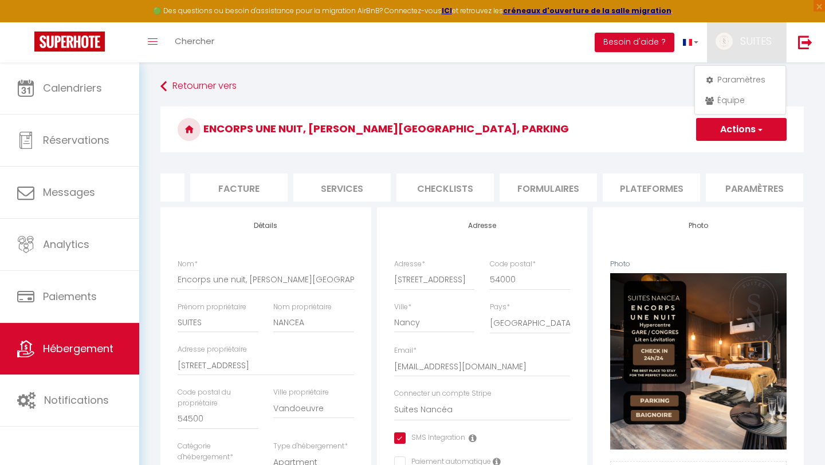
scroll to position [0, 183]
click at [723, 190] on li "Paramètres" at bounding box center [748, 188] width 97 height 28
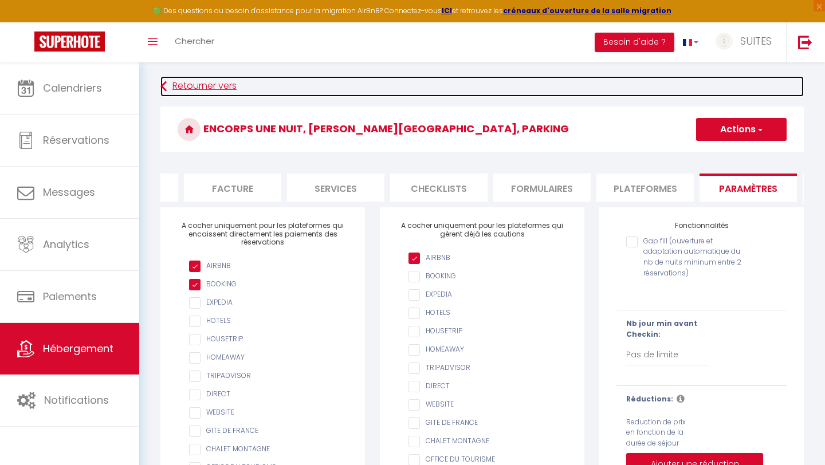
click at [164, 86] on icon at bounding box center [163, 86] width 6 height 21
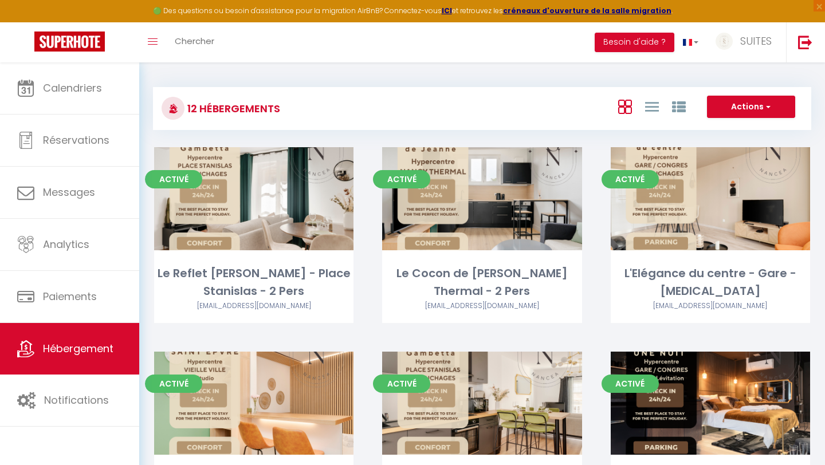
click at [290, 81] on div "12 Hébergements Actions Créer un Hébergement Nouveau groupe Initialiser les app…" at bounding box center [482, 103] width 658 height 54
